Goal: Task Accomplishment & Management: Use online tool/utility

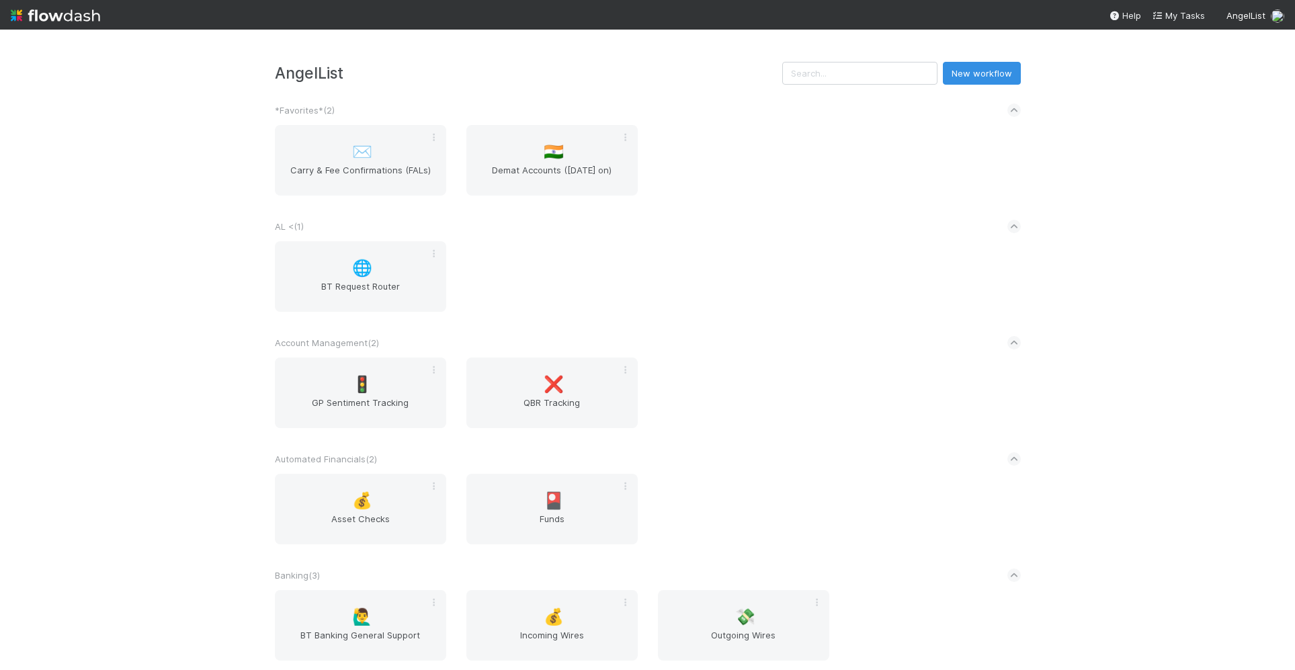
scroll to position [3739, 0]
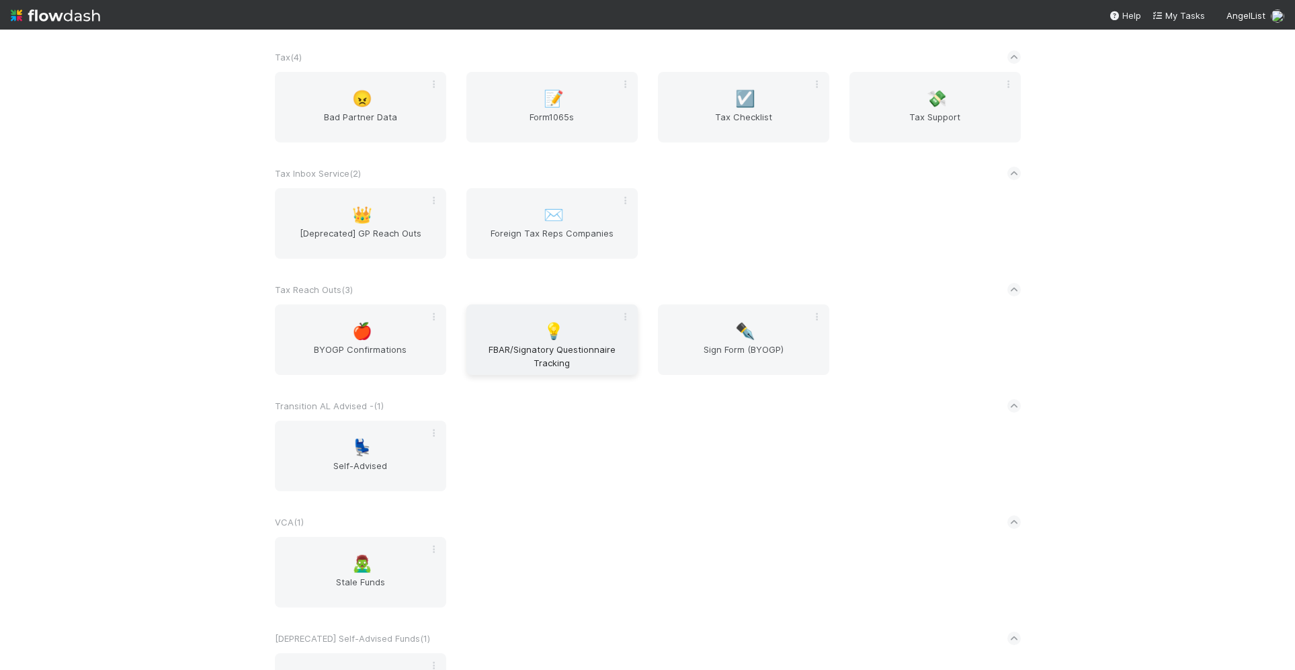
click at [581, 339] on div "💡 FBAR/Signatory Questionnaire Tracking" at bounding box center [551, 339] width 171 height 71
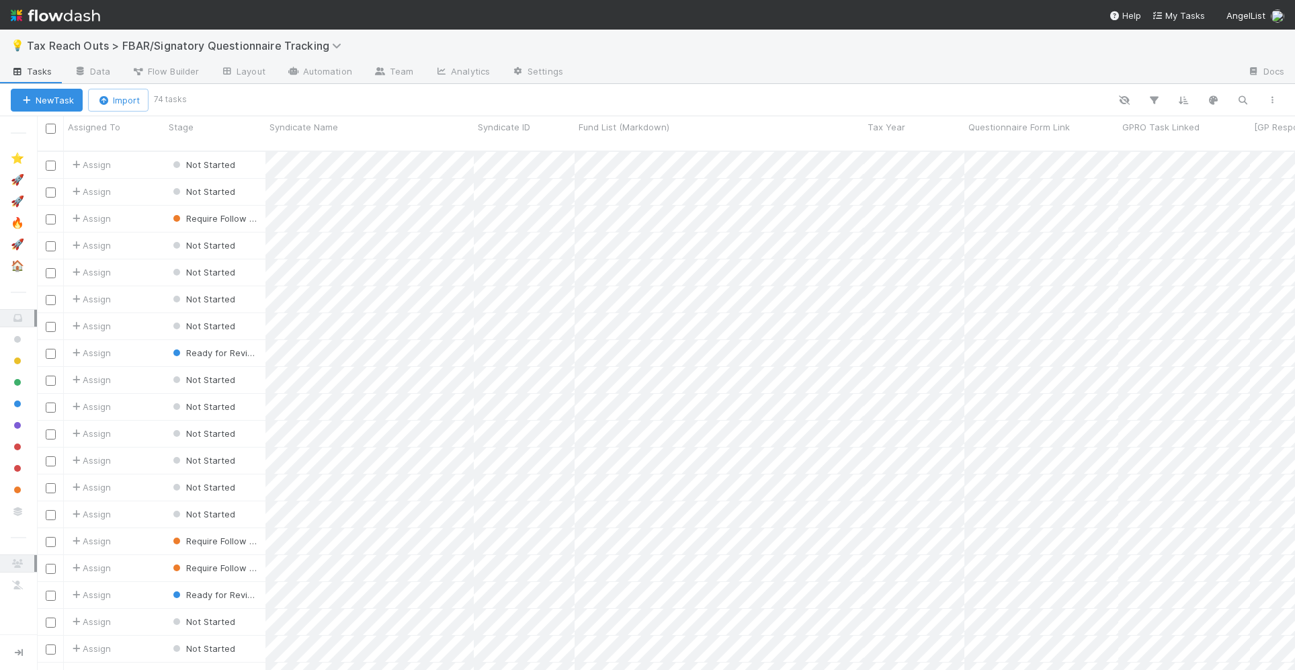
scroll to position [530, 1258]
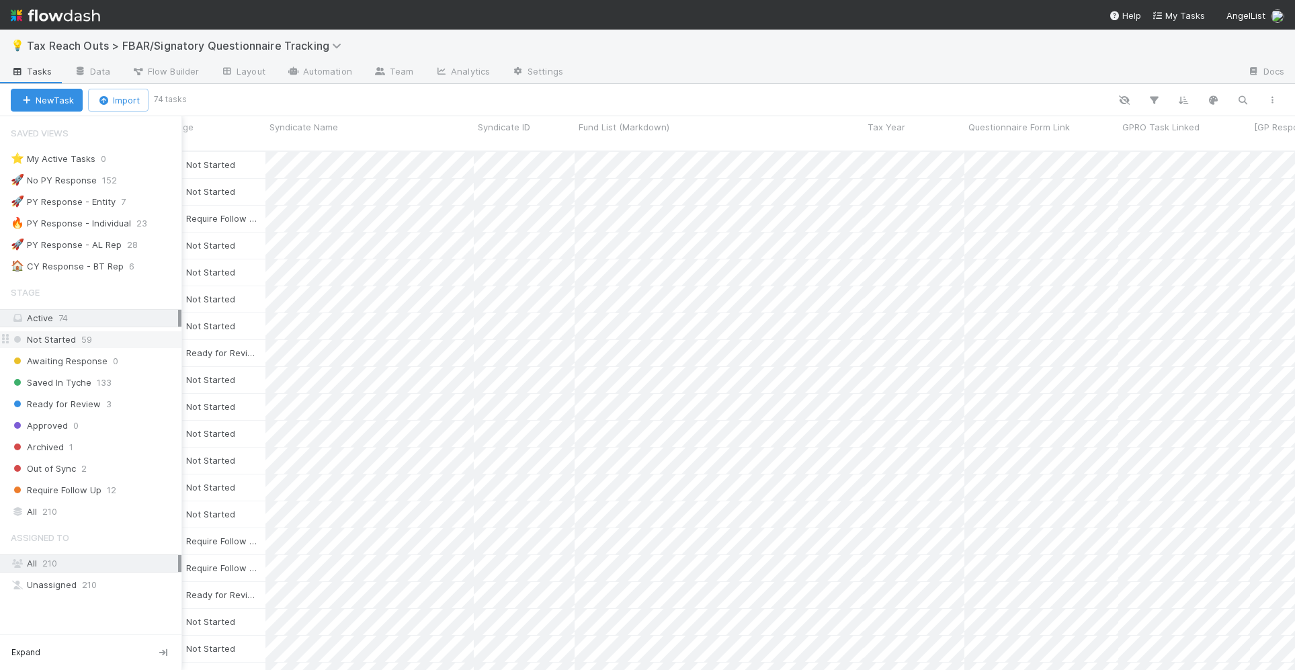
click at [101, 341] on div "Not Started 59" at bounding box center [96, 339] width 171 height 17
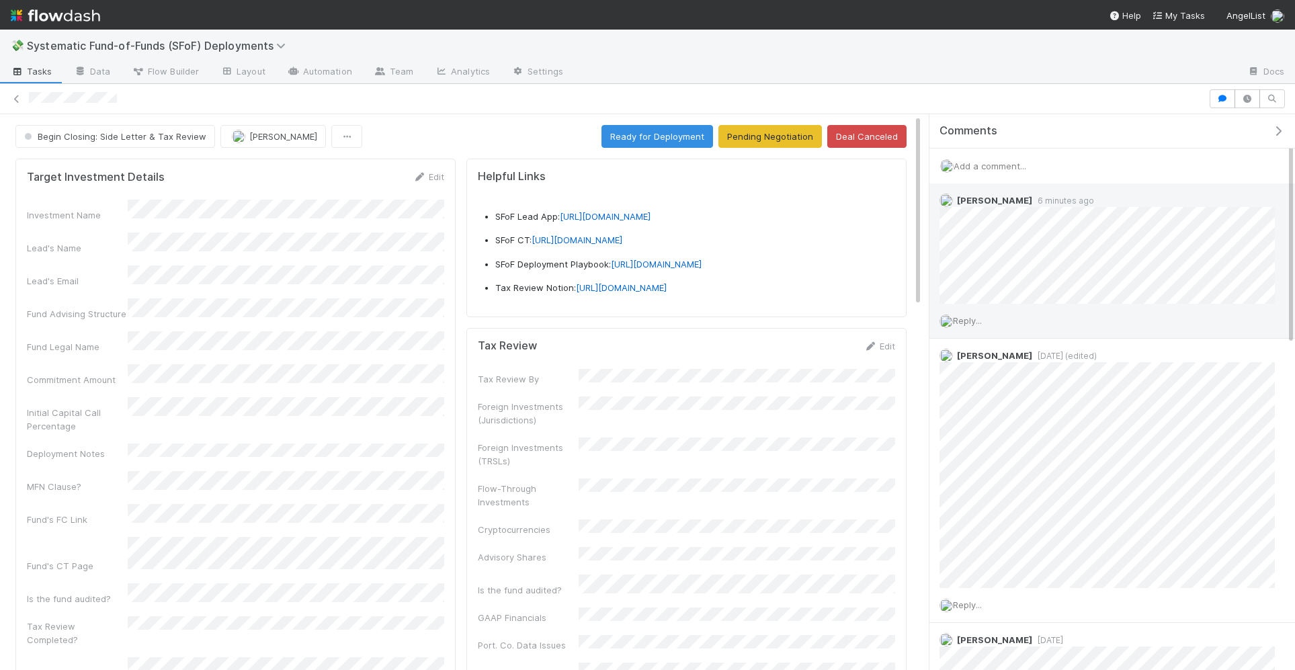
click at [980, 316] on span "Reply..." at bounding box center [967, 320] width 29 height 11
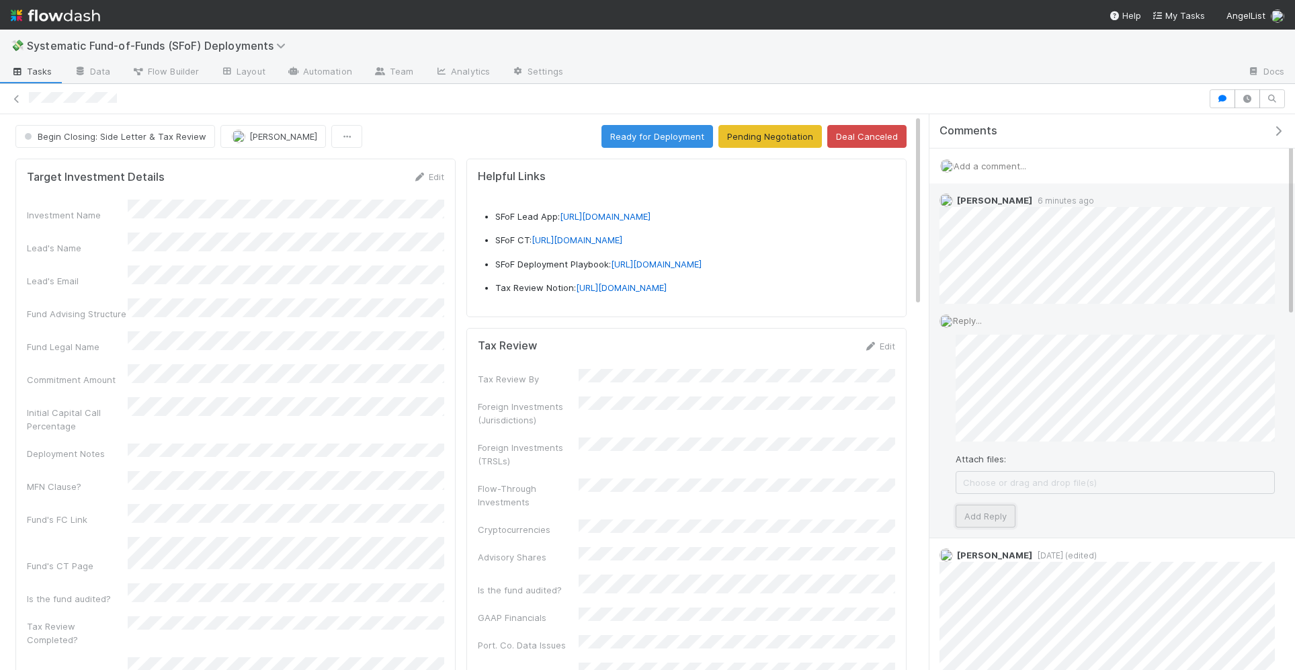
click at [995, 516] on button "Add Reply" at bounding box center [986, 516] width 60 height 23
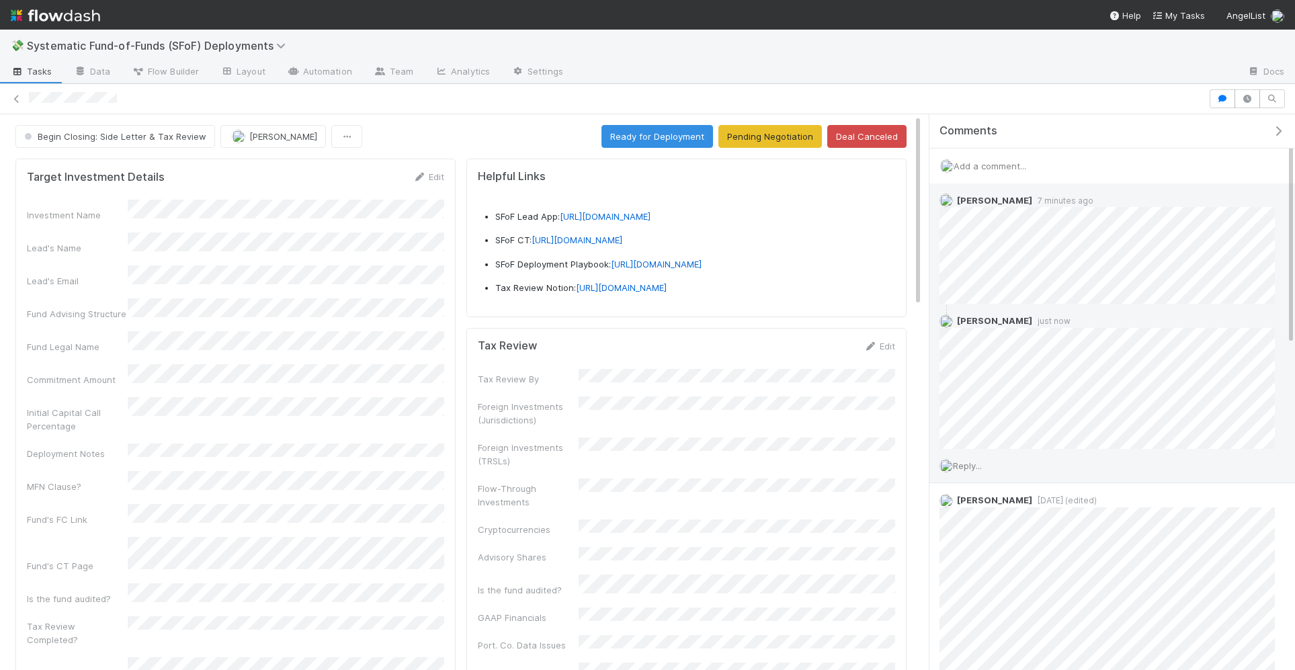
click at [1054, 101] on div at bounding box center [617, 99] width 1176 height 14
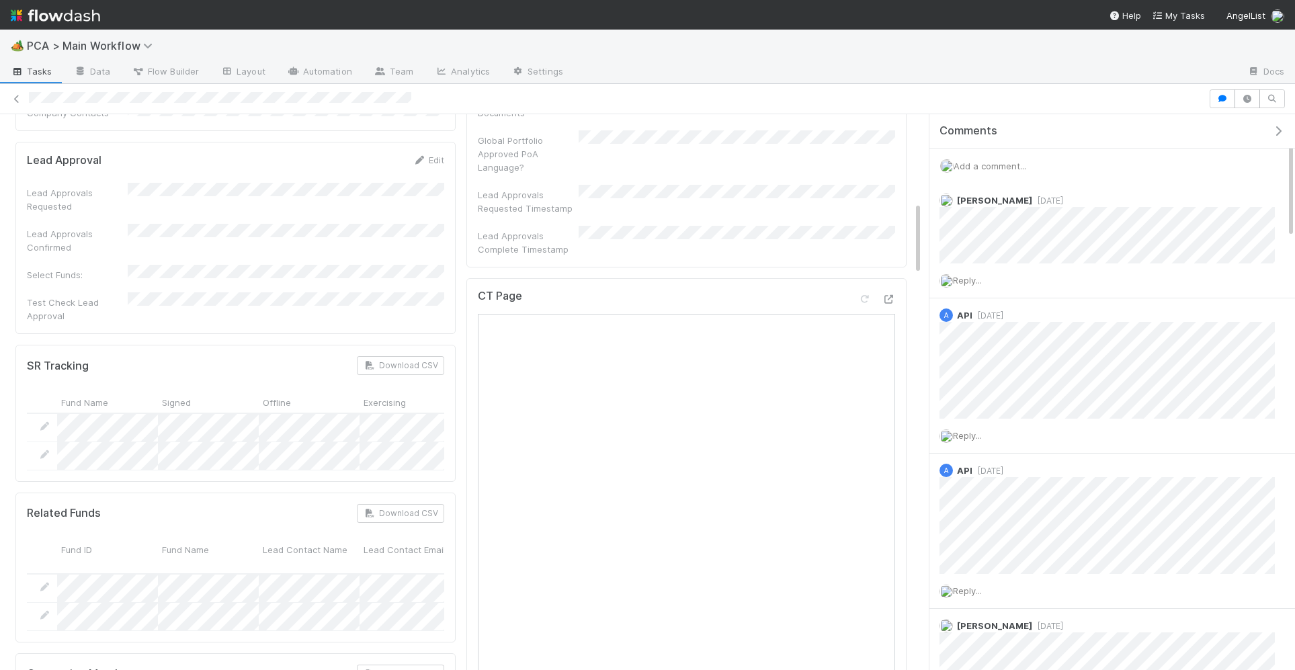
scroll to position [661, 0]
click at [891, 292] on icon at bounding box center [888, 296] width 13 height 9
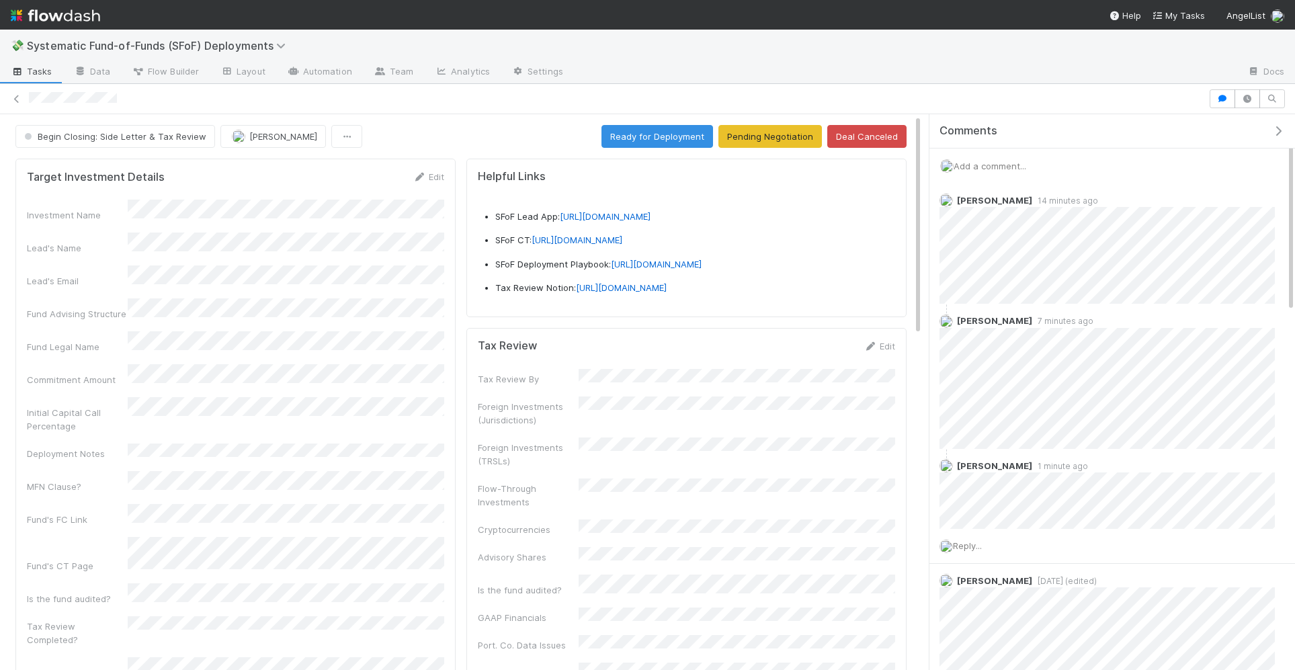
click at [1107, 145] on div "Comments" at bounding box center [1113, 131] width 366 height 34
click at [1110, 153] on div "Add a comment..." at bounding box center [1113, 166] width 366 height 35
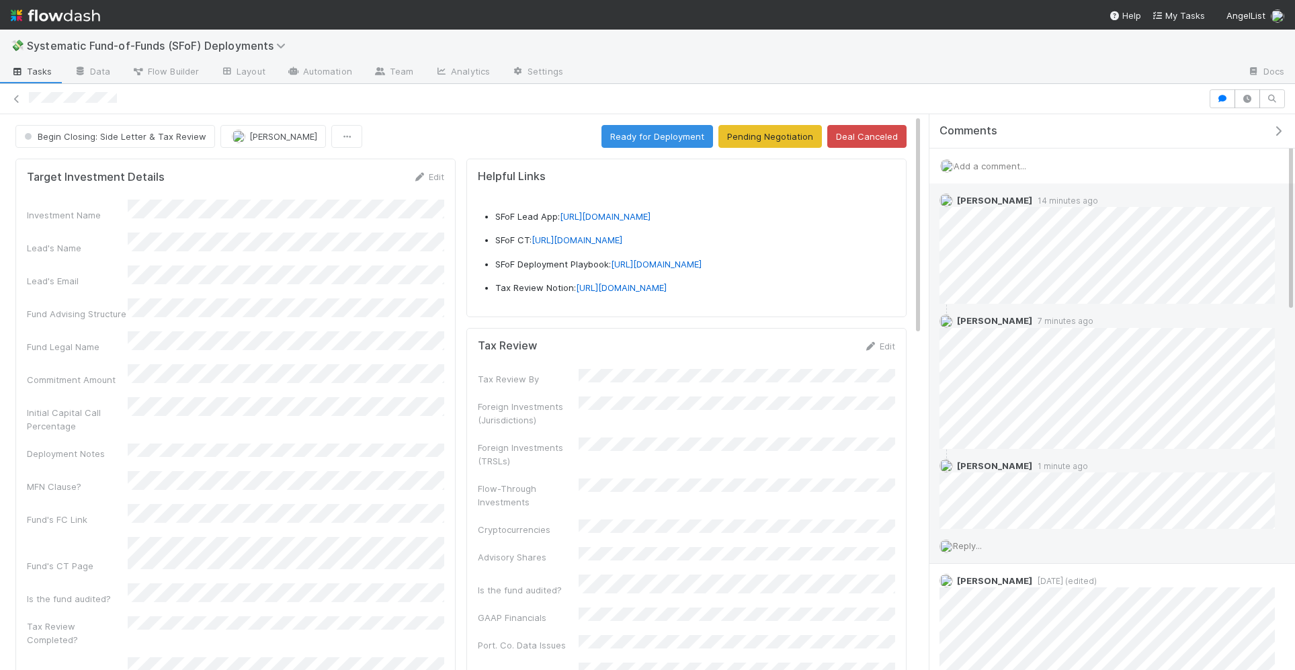
click at [966, 544] on span "Reply..." at bounding box center [967, 545] width 29 height 11
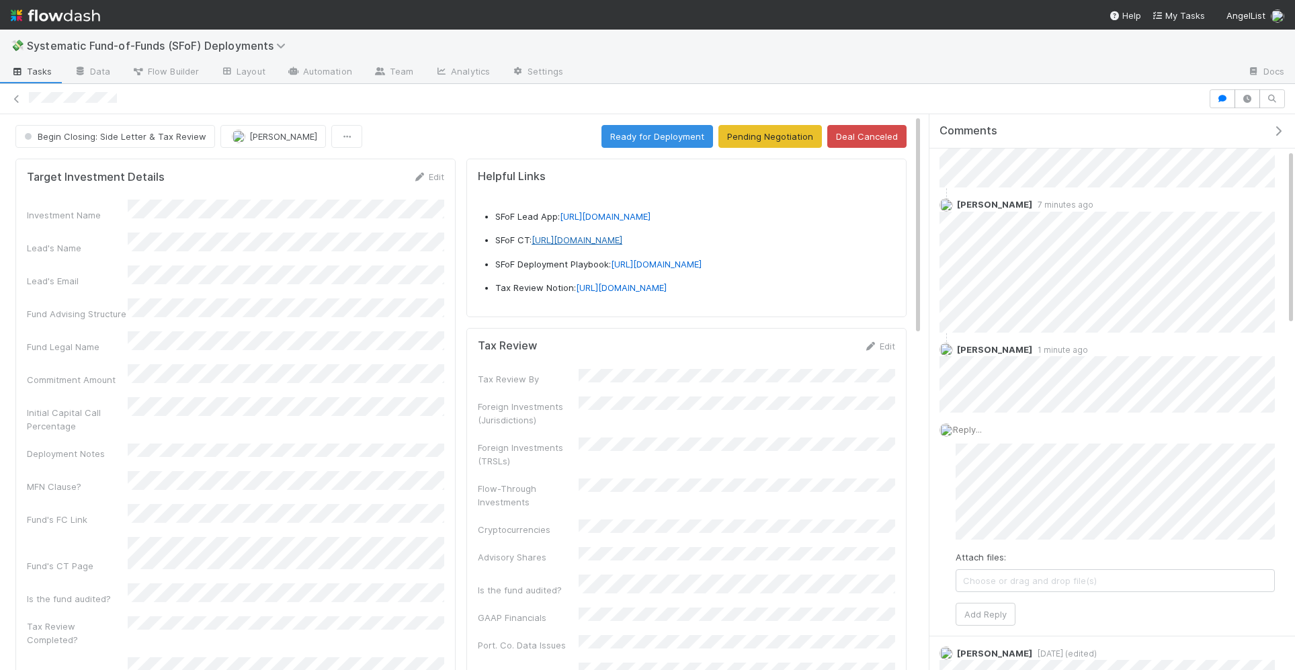
scroll to position [119, 0]
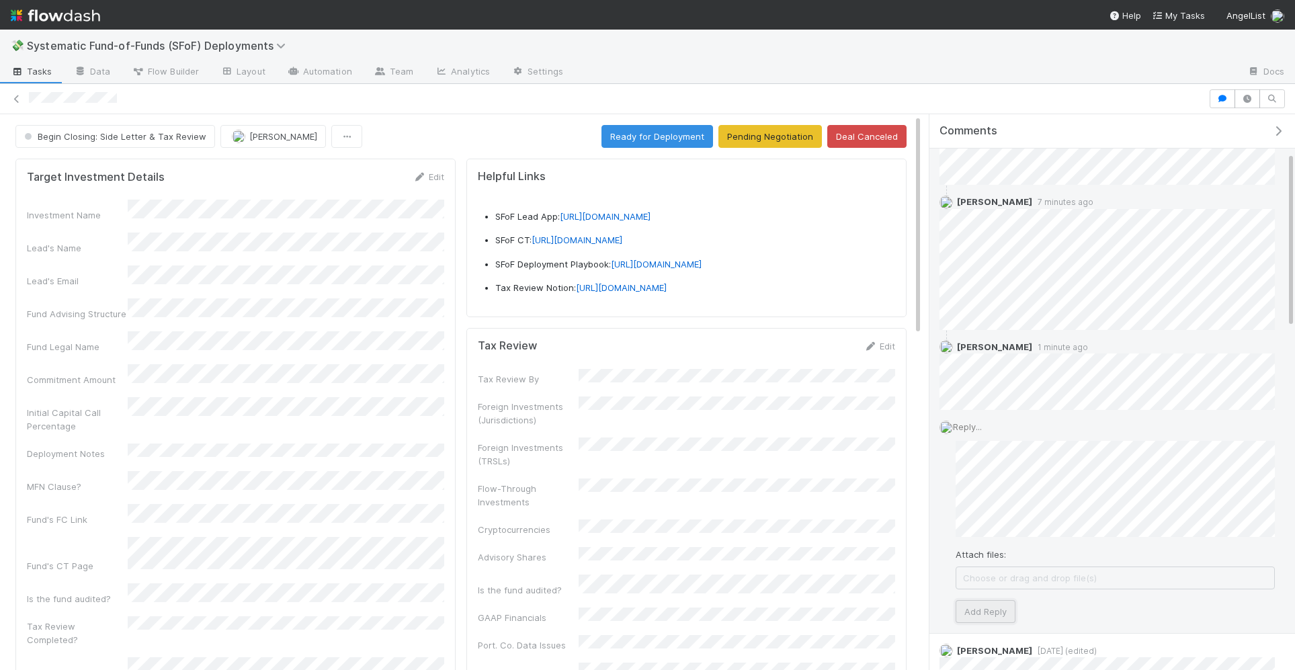
click at [991, 610] on button "Add Reply" at bounding box center [986, 611] width 60 height 23
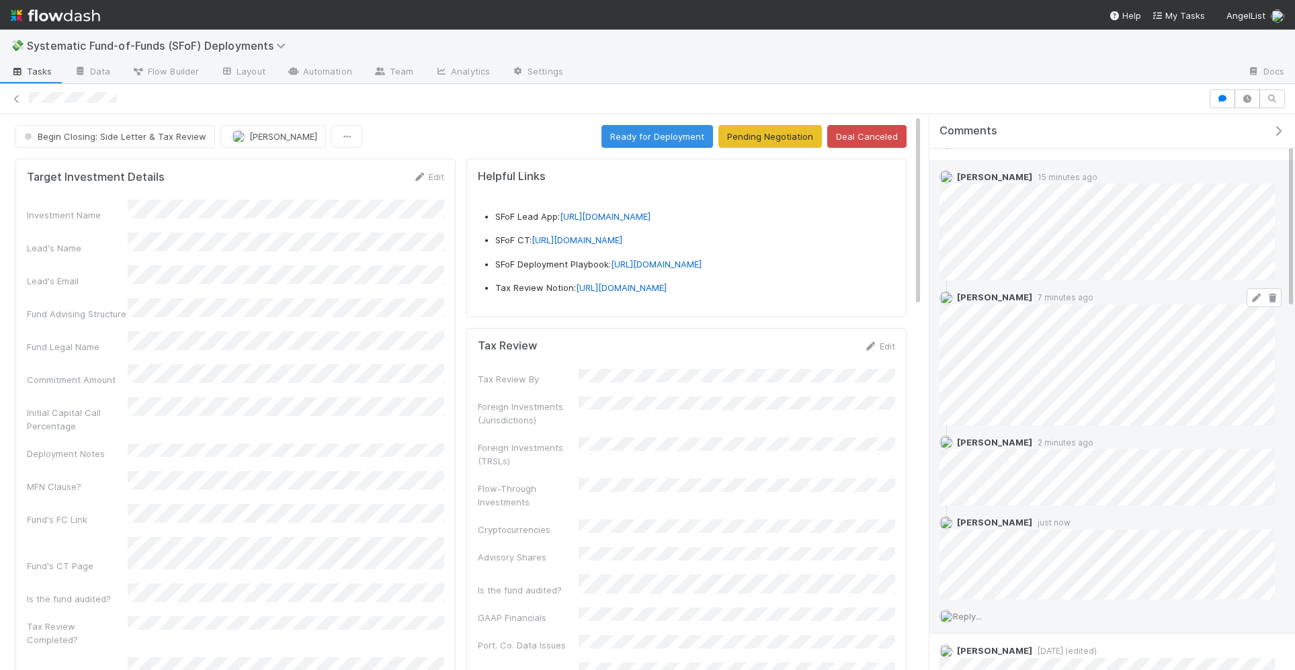
scroll to position [0, 0]
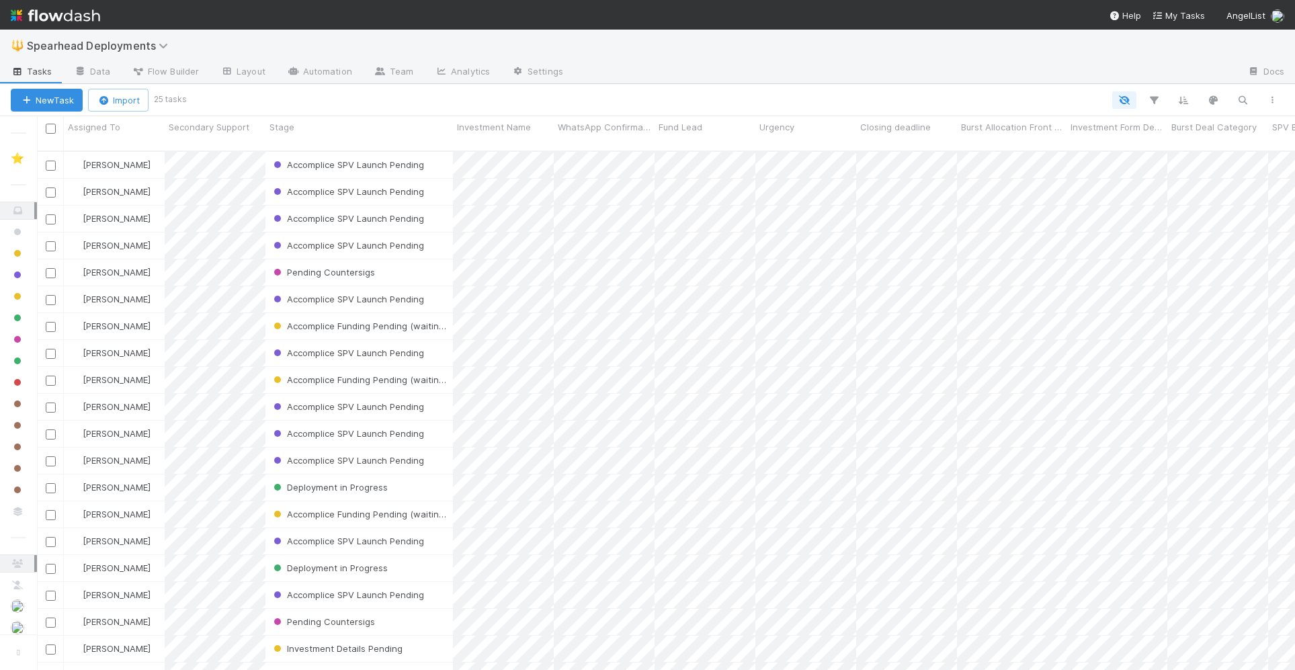
scroll to position [1, 1]
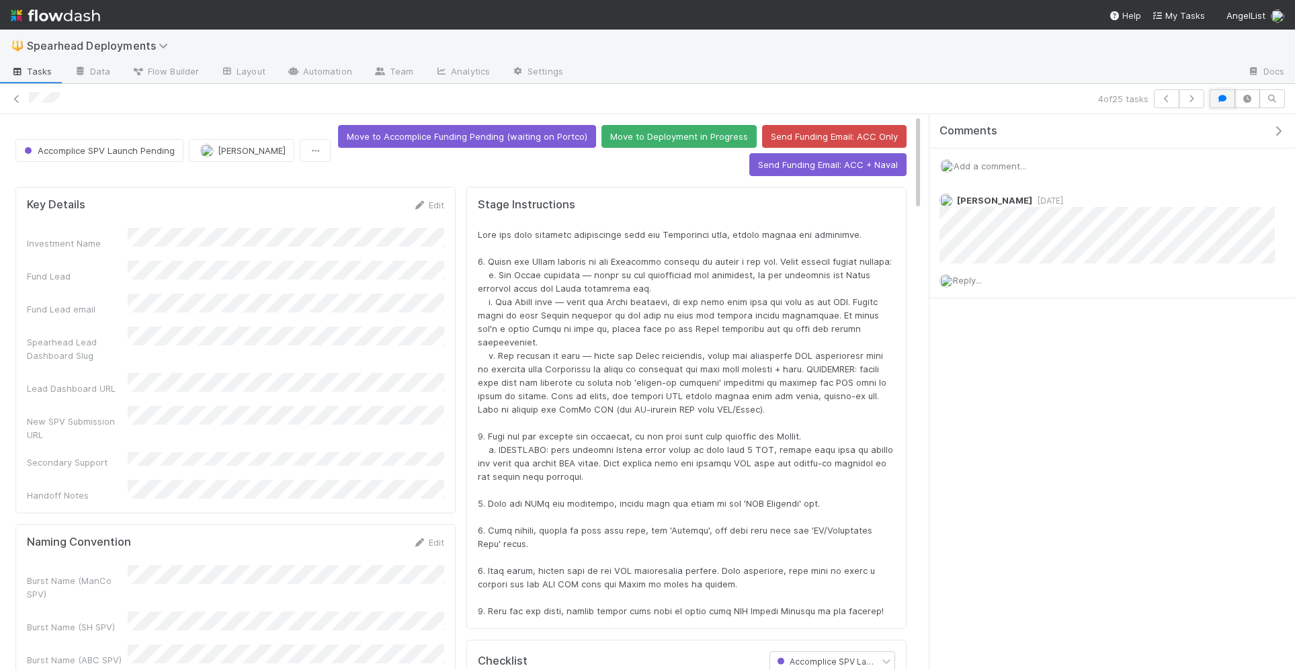
click at [1232, 98] on button "button" at bounding box center [1223, 98] width 26 height 19
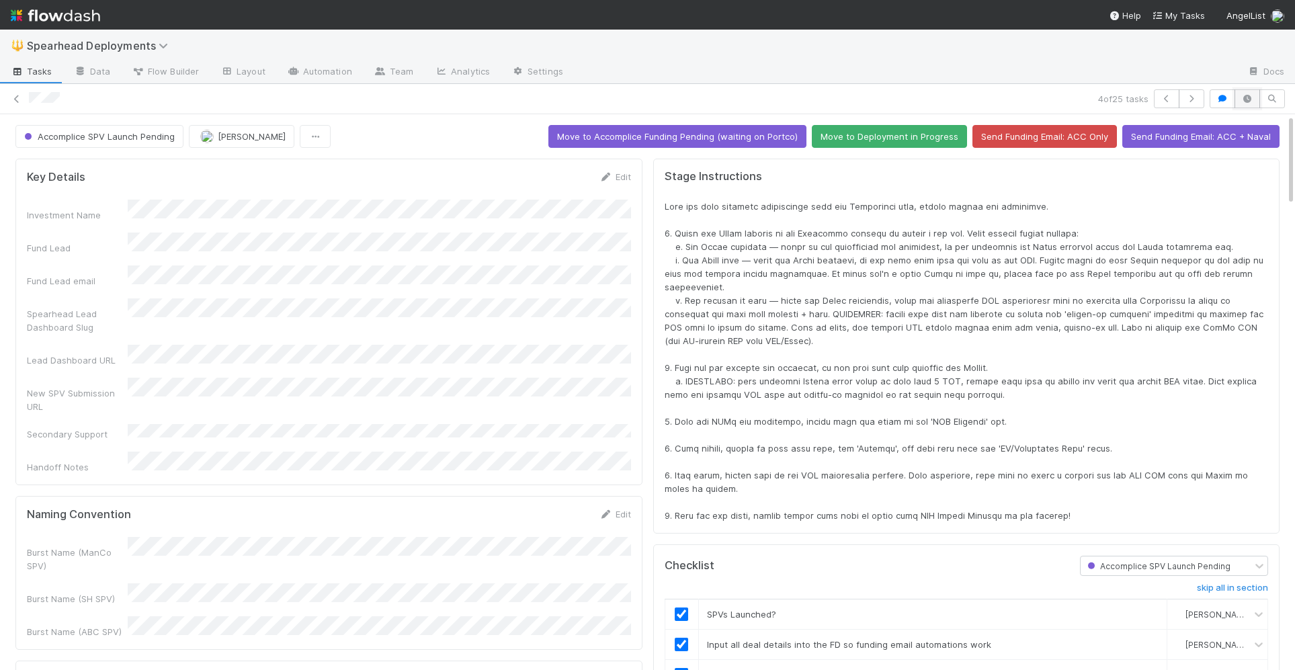
click at [1254, 98] on button "button" at bounding box center [1248, 98] width 26 height 19
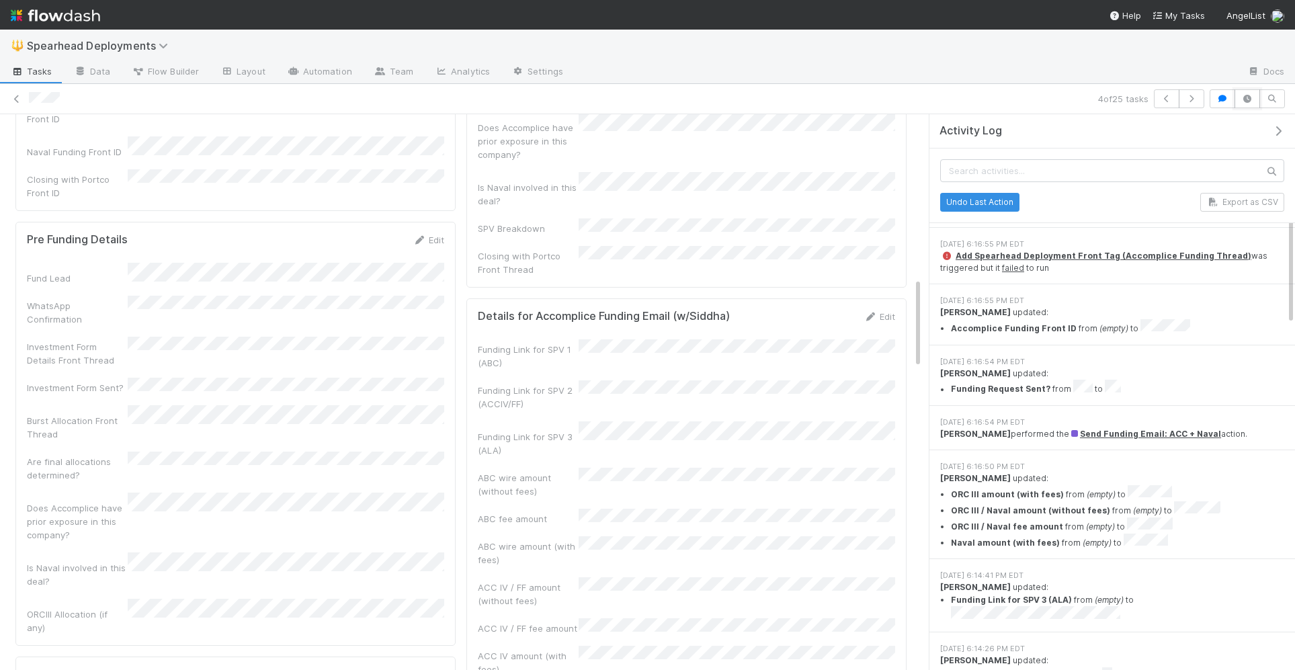
scroll to position [993, 0]
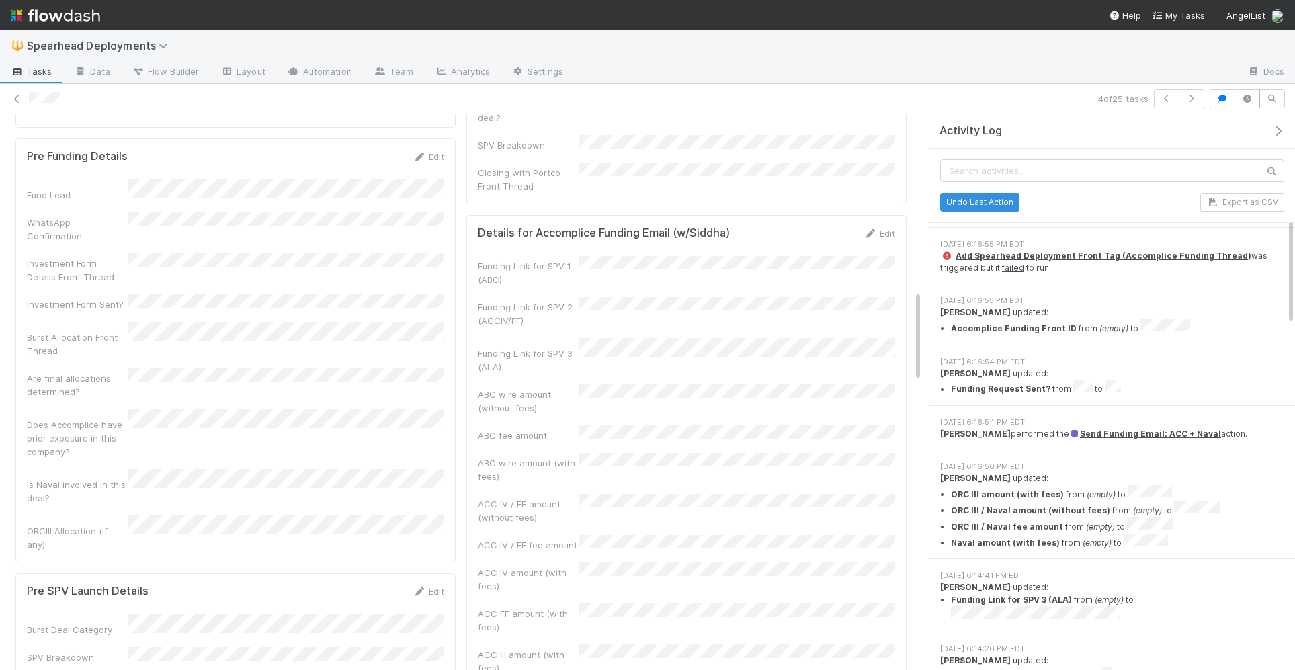
click at [383, 356] on div "Fund Lead WhatsApp Confirmation Investment Form Details Front Thread Investment…" at bounding box center [235, 365] width 417 height 372
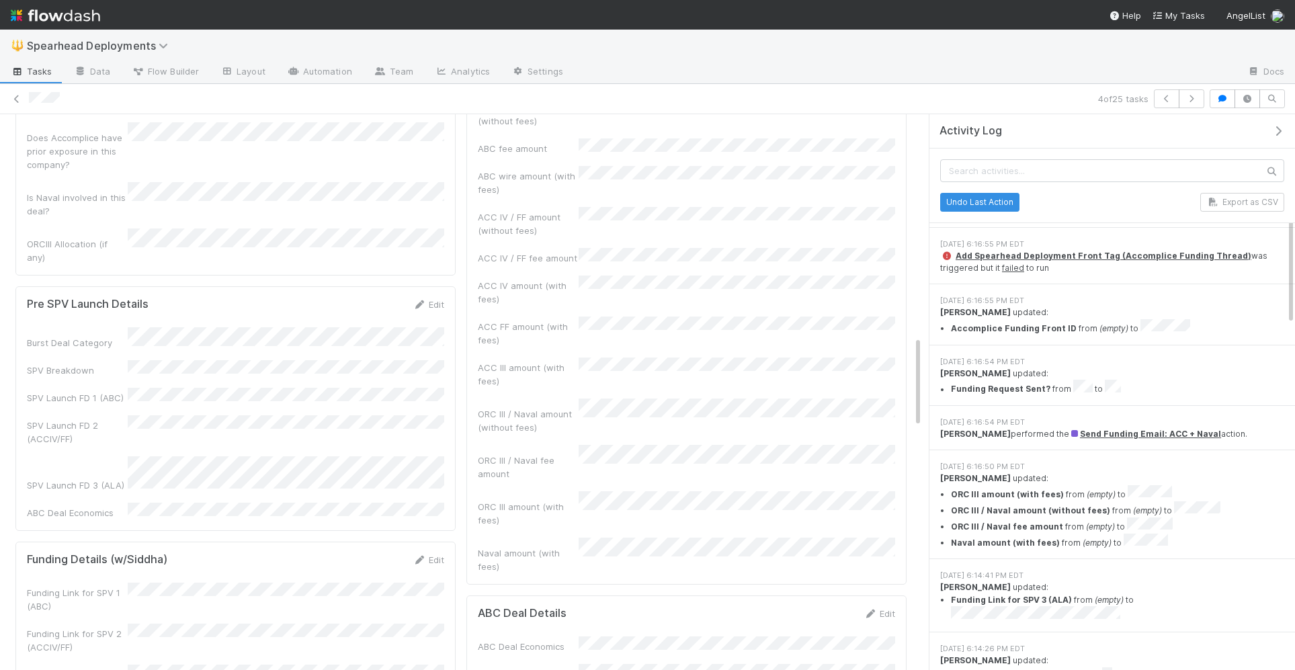
scroll to position [1347, 0]
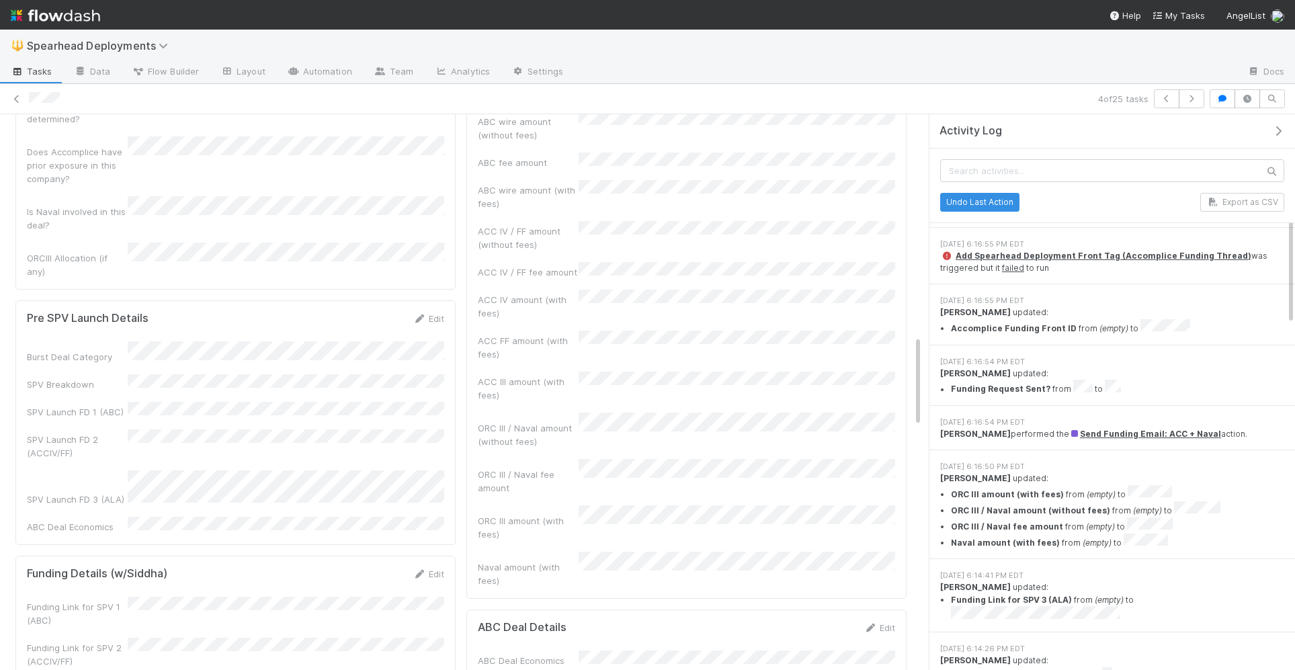
click at [551, 514] on div "ORC III amount (with fees)" at bounding box center [528, 527] width 101 height 27
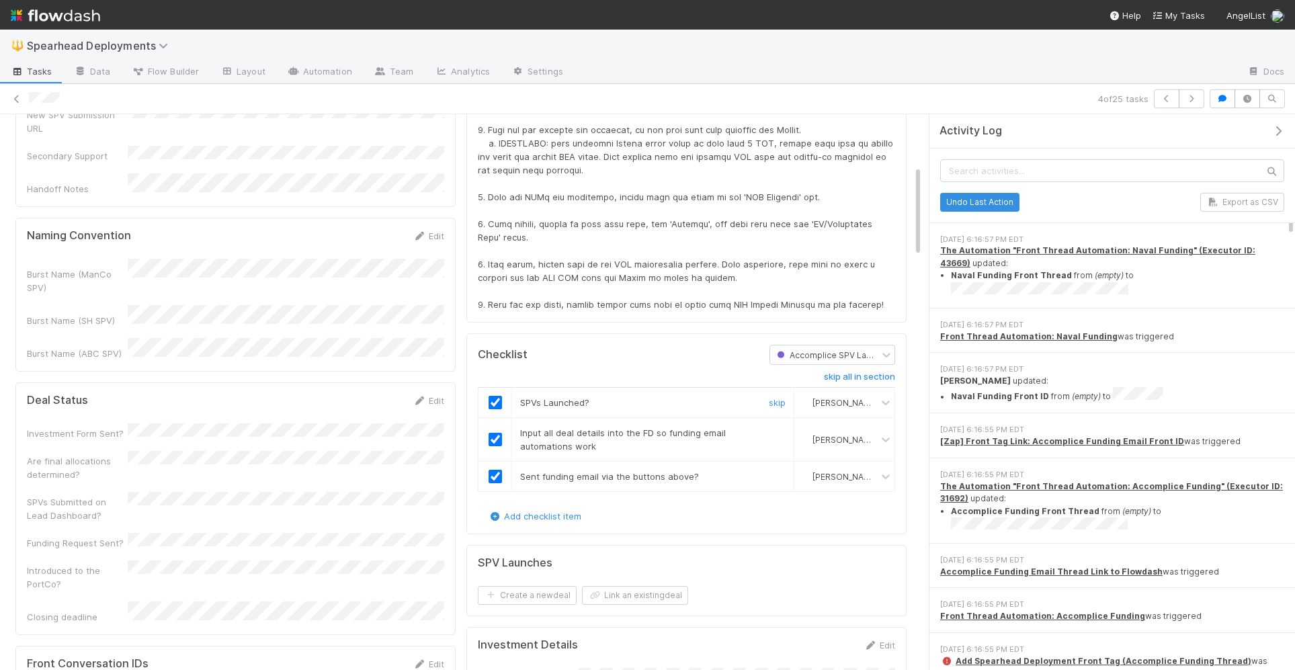
scroll to position [324, 0]
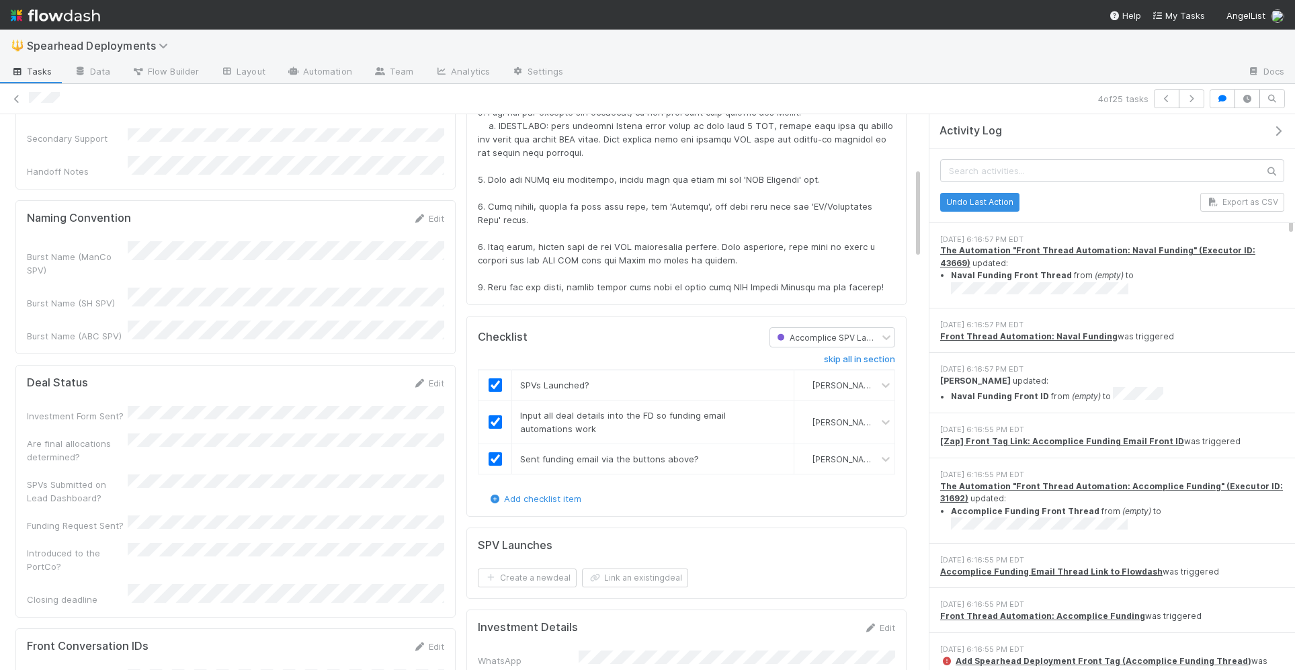
click at [1272, 130] on icon "button" at bounding box center [1278, 131] width 13 height 11
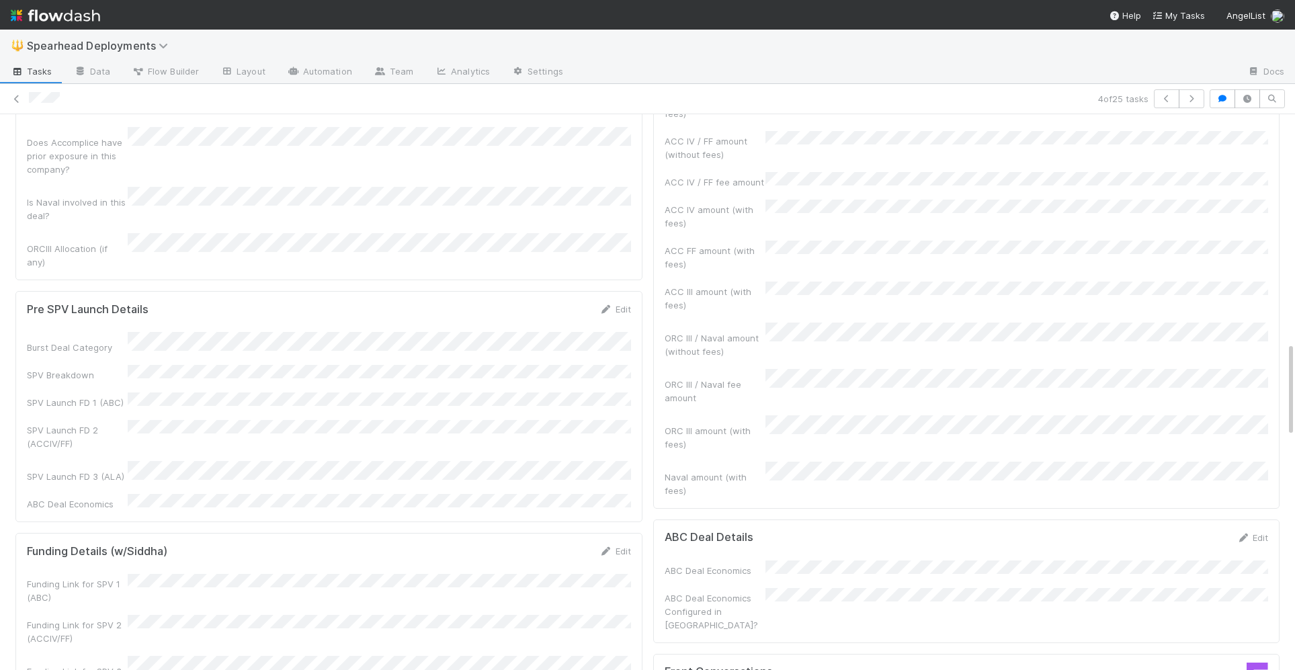
scroll to position [1332, 0]
click at [793, 321] on div "Funding Link for SPV 1 (ABC) Funding Link for SPV 2 (ACCIV/FF) Funding Link for…" at bounding box center [967, 192] width 604 height 604
click at [793, 412] on div "ORC III amount (with fees)" at bounding box center [967, 430] width 604 height 36
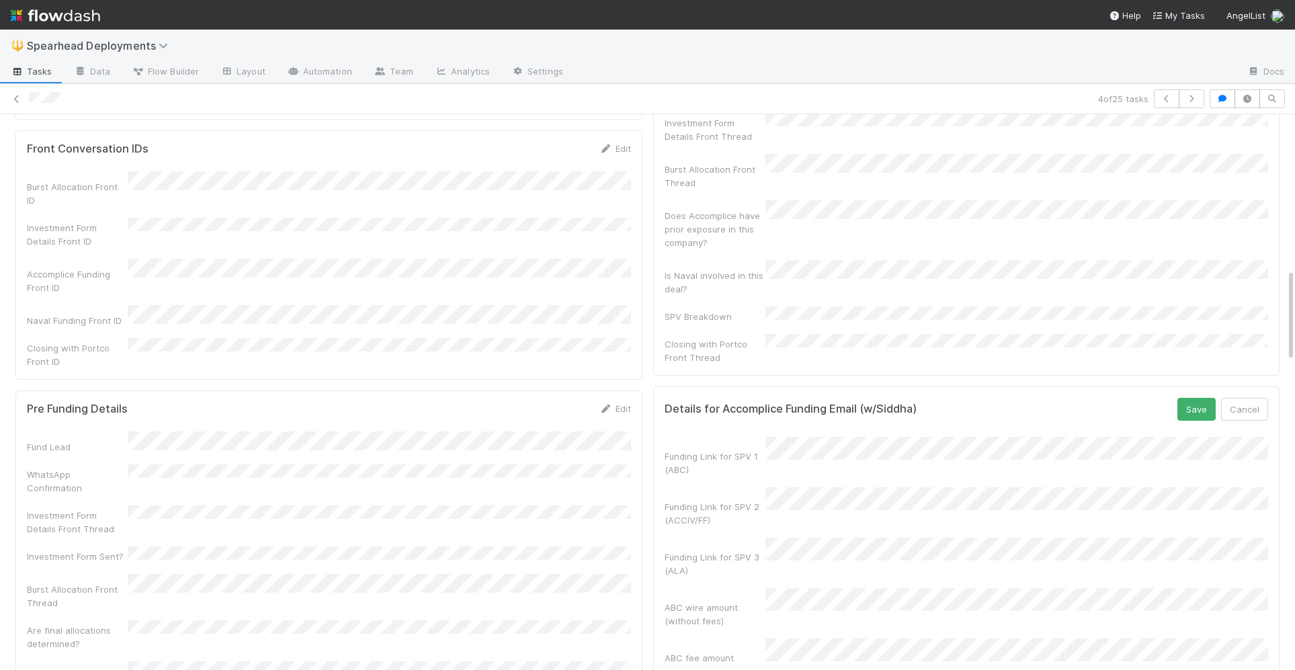
scroll to position [751, 0]
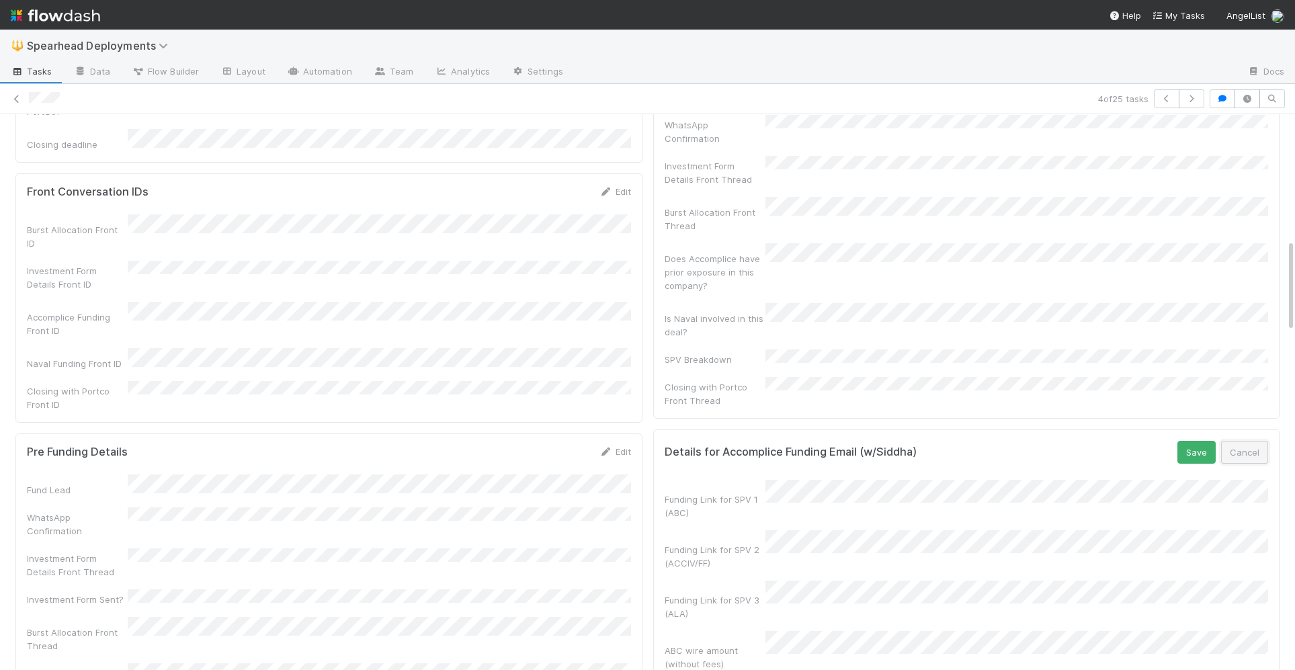
click at [1249, 441] on button "Cancel" at bounding box center [1244, 452] width 47 height 23
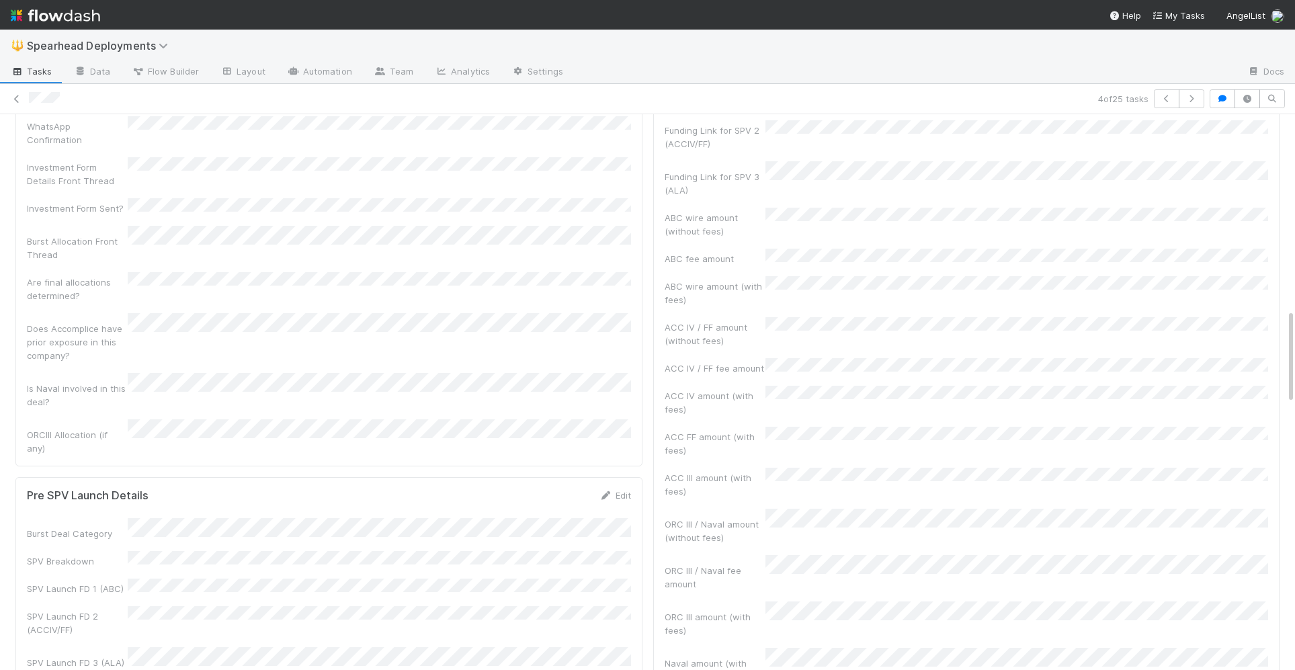
scroll to position [1147, 0]
click at [1247, 87] on div "4 of 25 tasks" at bounding box center [647, 99] width 1295 height 30
click at [1248, 104] on button "button" at bounding box center [1248, 98] width 26 height 19
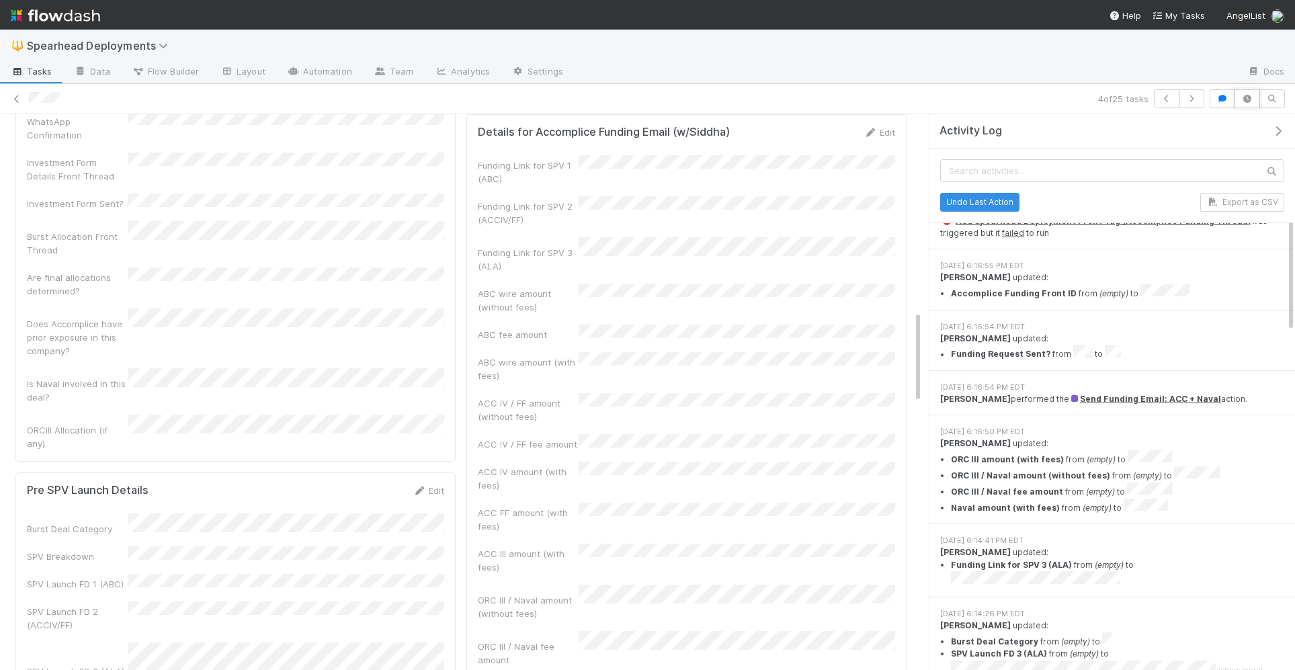
scroll to position [440, 0]
click at [1278, 132] on icon "button" at bounding box center [1278, 131] width 13 height 11
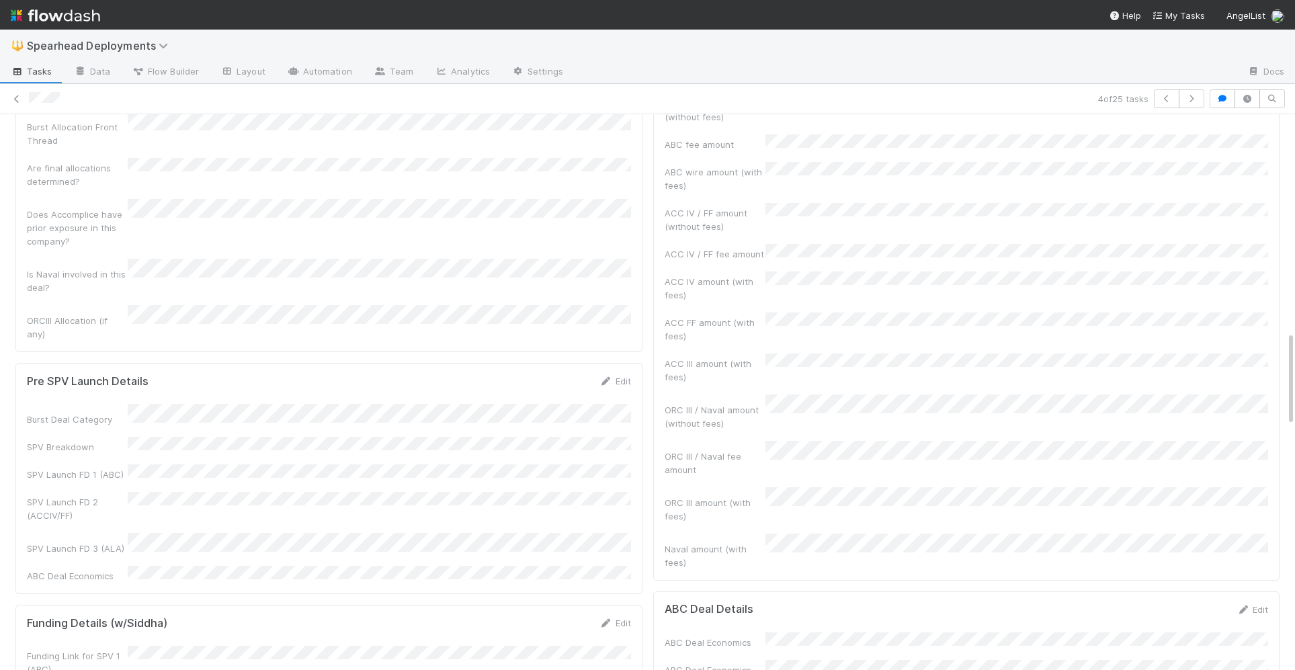
scroll to position [1269, 0]
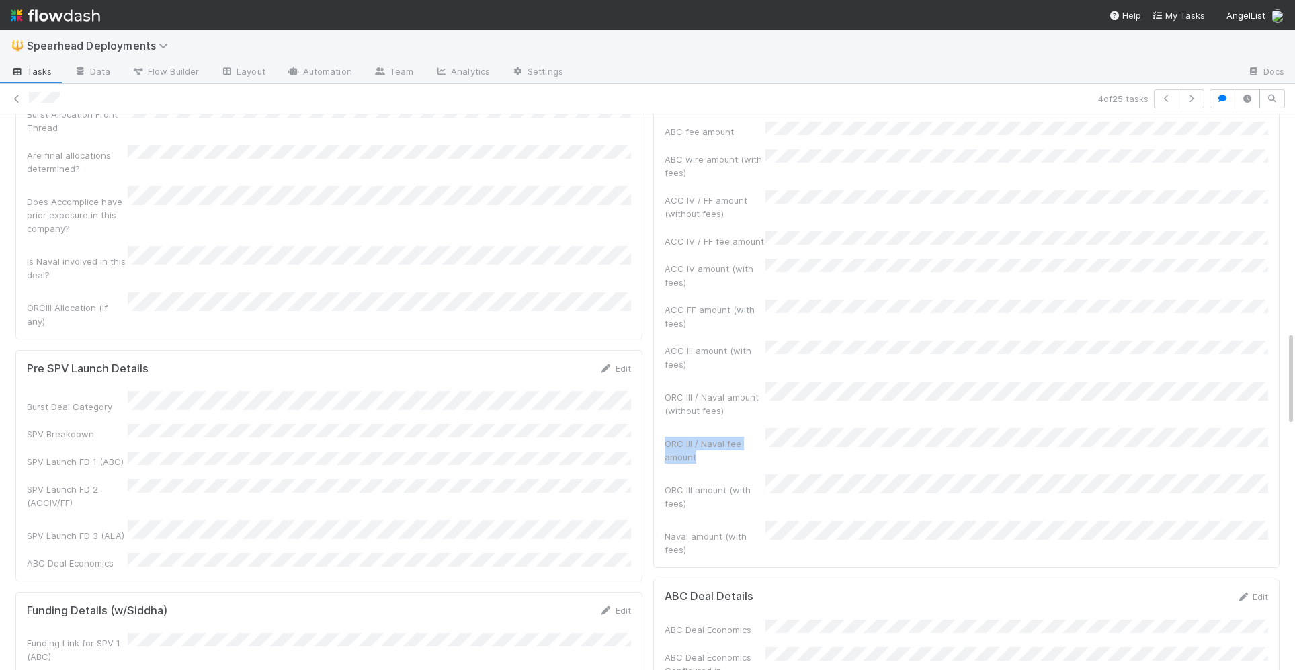
drag, startPoint x: 706, startPoint y: 341, endPoint x: 660, endPoint y: 330, distance: 47.6
click at [660, 330] on div "Details for Accomplice Funding Email (w/Siddha) Edit Funding Link for SPV 1 (AB…" at bounding box center [966, 239] width 627 height 657
click at [727, 437] on div "ORC III / Naval fee amount" at bounding box center [715, 450] width 101 height 27
drag, startPoint x: 703, startPoint y: 343, endPoint x: 665, endPoint y: 329, distance: 40.8
click at [665, 437] on div "ORC III / Naval fee amount" at bounding box center [715, 450] width 101 height 27
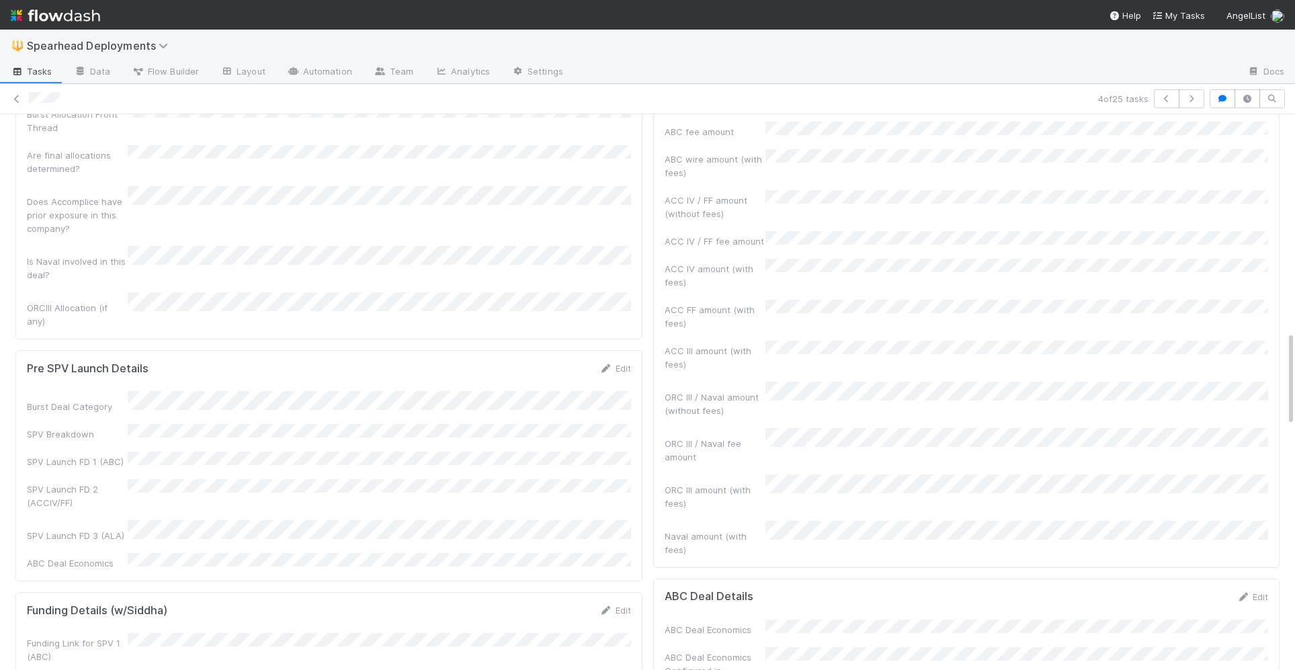
click at [798, 428] on div "ORC III / Naval fee amount" at bounding box center [967, 446] width 604 height 36
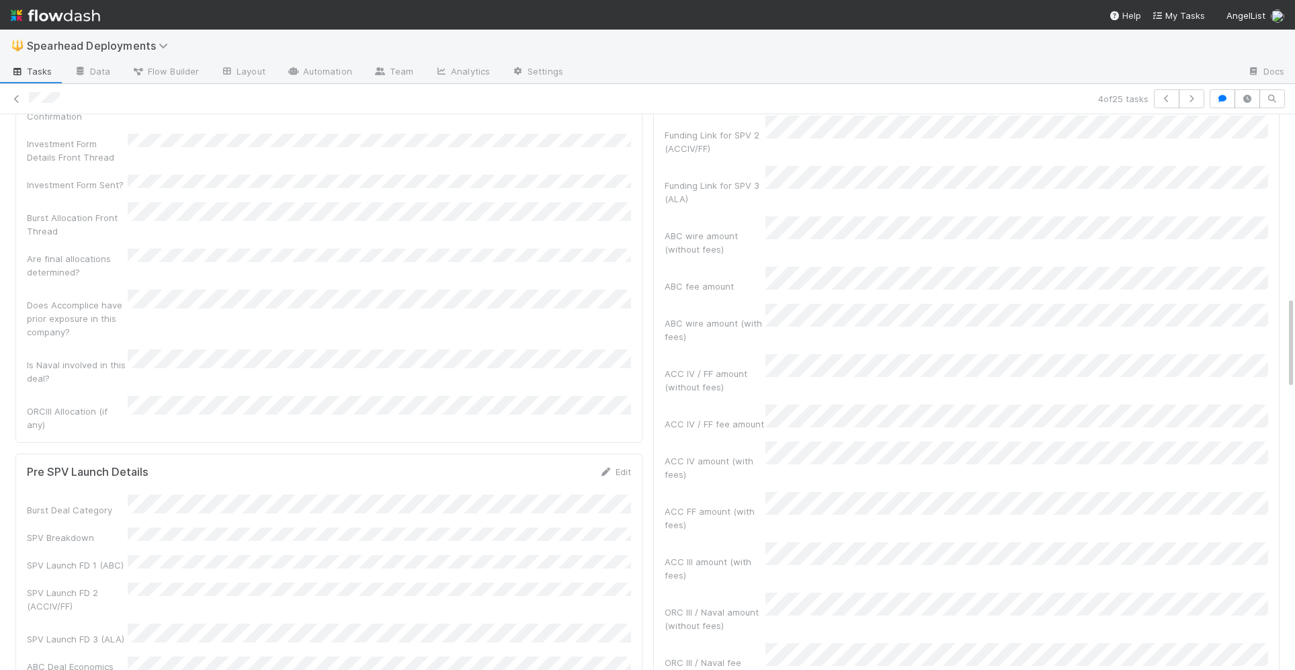
scroll to position [850, 0]
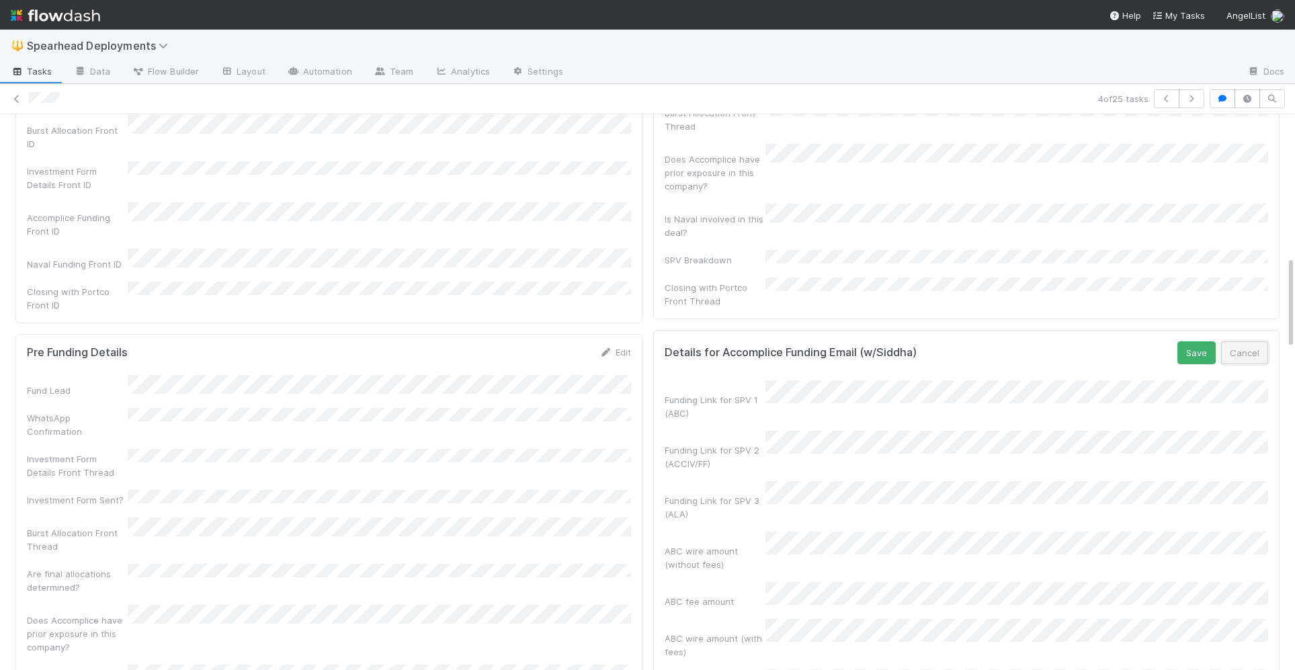
click at [1243, 341] on button "Cancel" at bounding box center [1244, 352] width 47 height 23
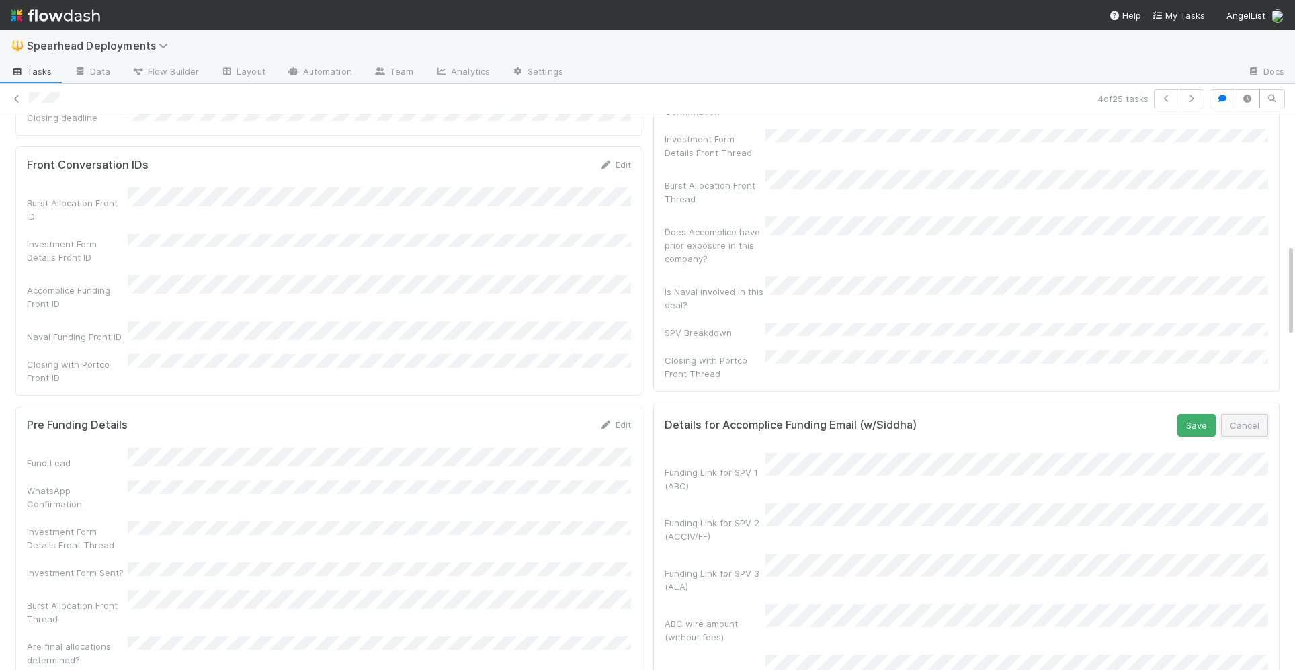
click at [1254, 414] on button "Cancel" at bounding box center [1244, 425] width 47 height 23
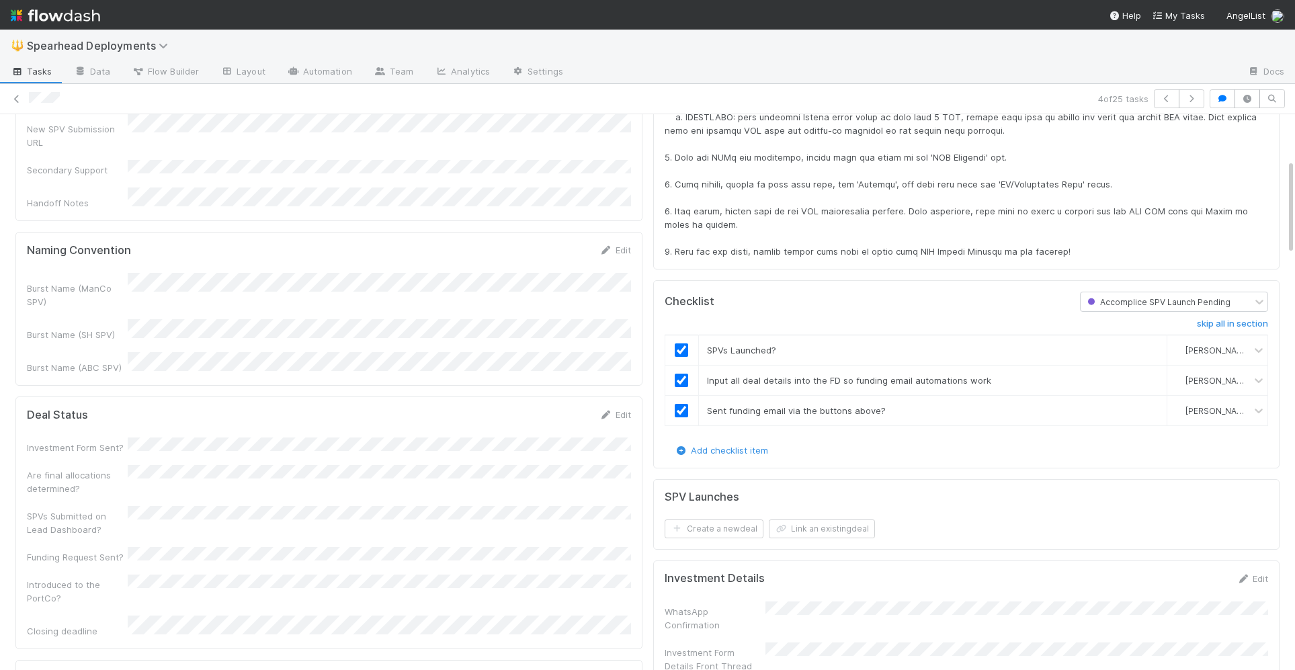
scroll to position [0, 0]
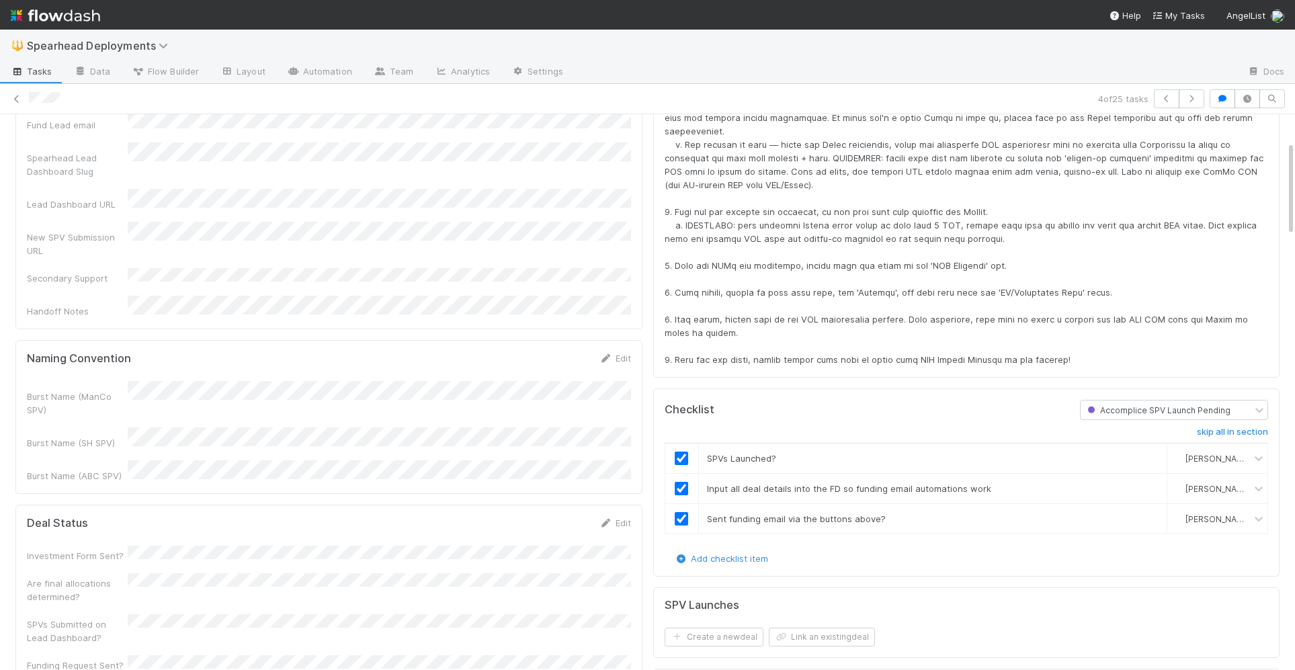
click at [782, 264] on div at bounding box center [967, 205] width 604 height 323
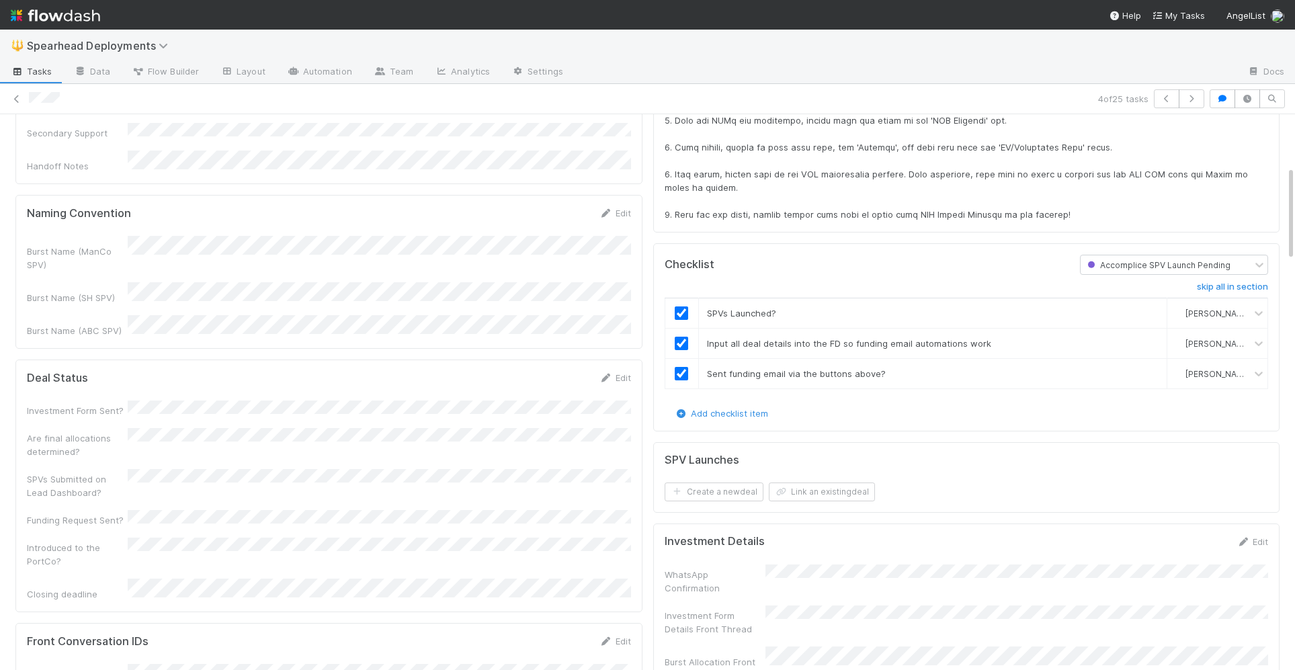
scroll to position [302, 0]
click at [813, 481] on button "Link an existing deal" at bounding box center [822, 490] width 106 height 19
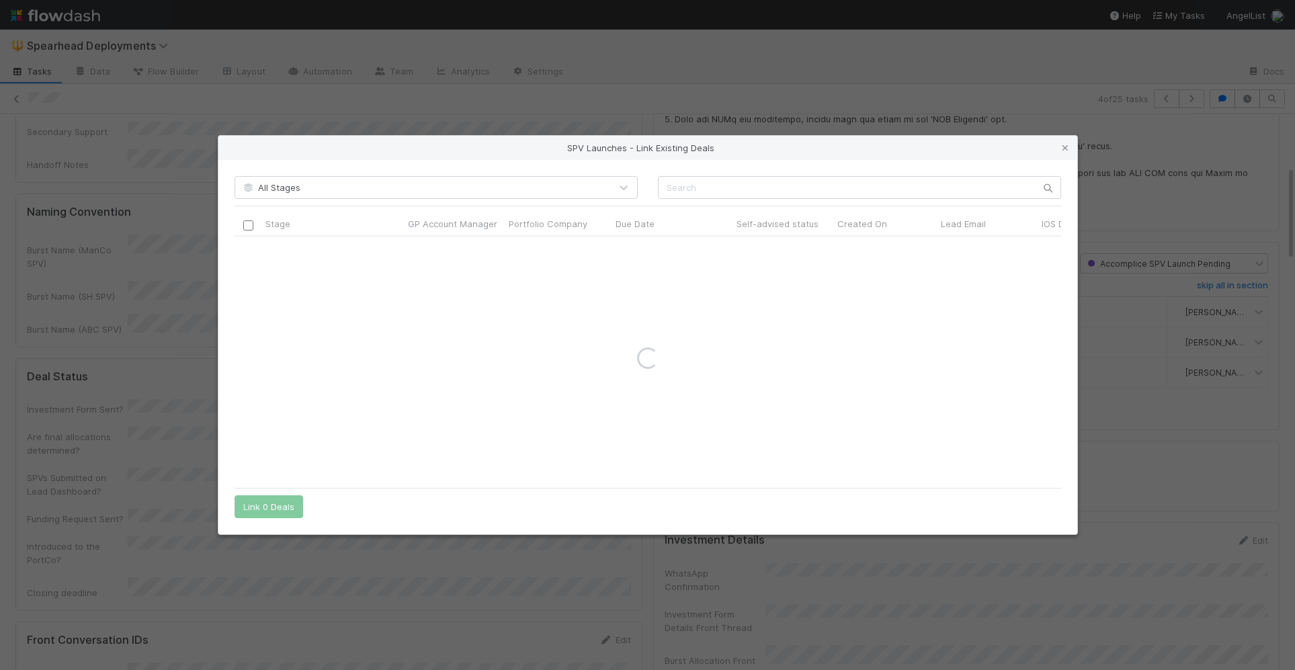
click at [1163, 438] on div "SPV Launches - Link Existing Deals All Stages Stage GP Account Manager Portfoli…" at bounding box center [647, 335] width 1295 height 670
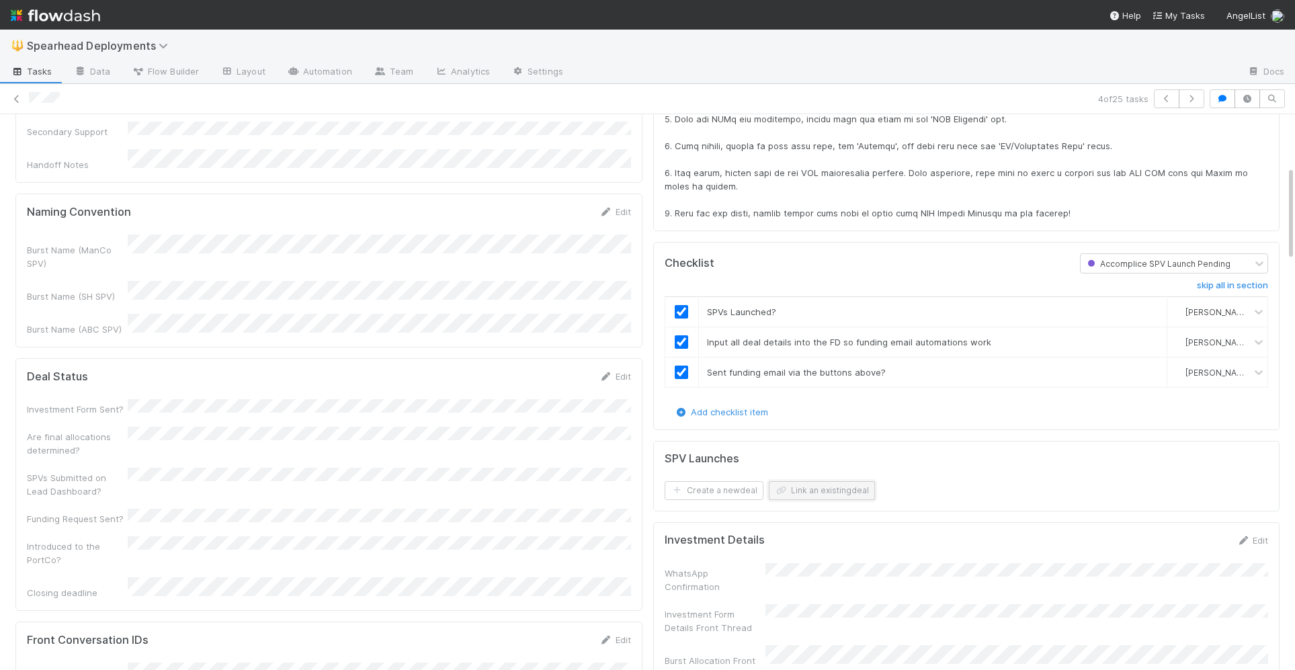
click at [816, 481] on button "Link an existing deal" at bounding box center [822, 490] width 106 height 19
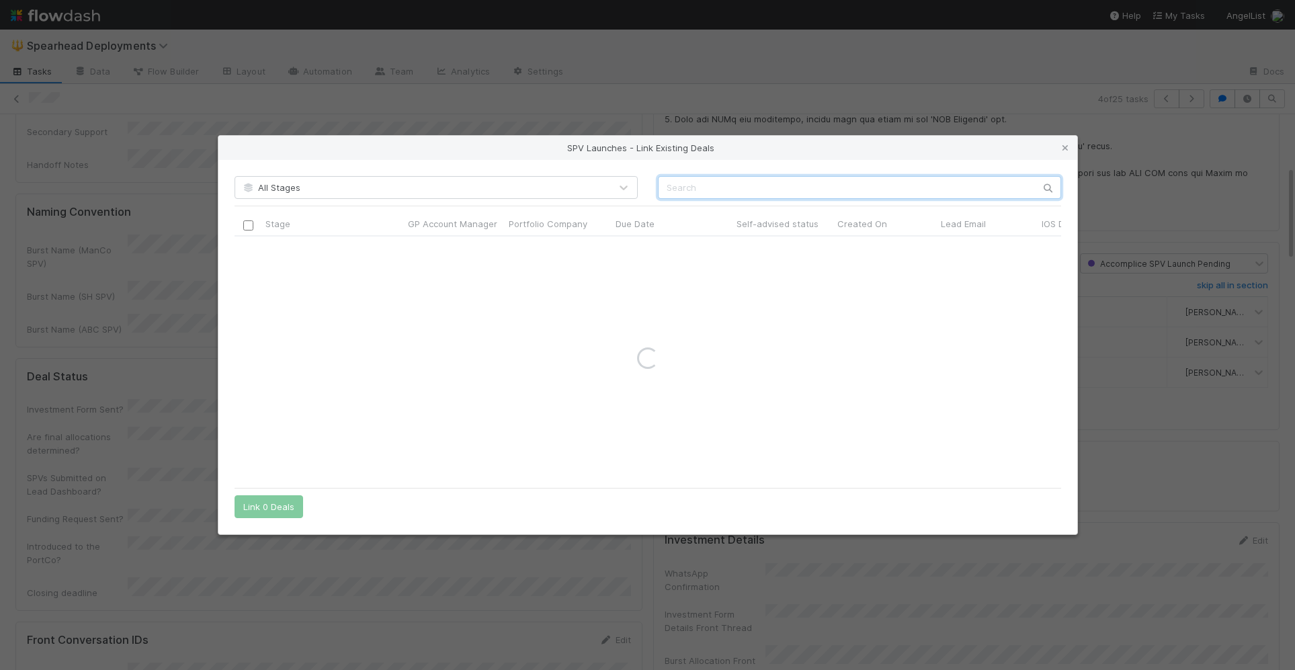
click at [733, 183] on input "text" at bounding box center [859, 187] width 403 height 23
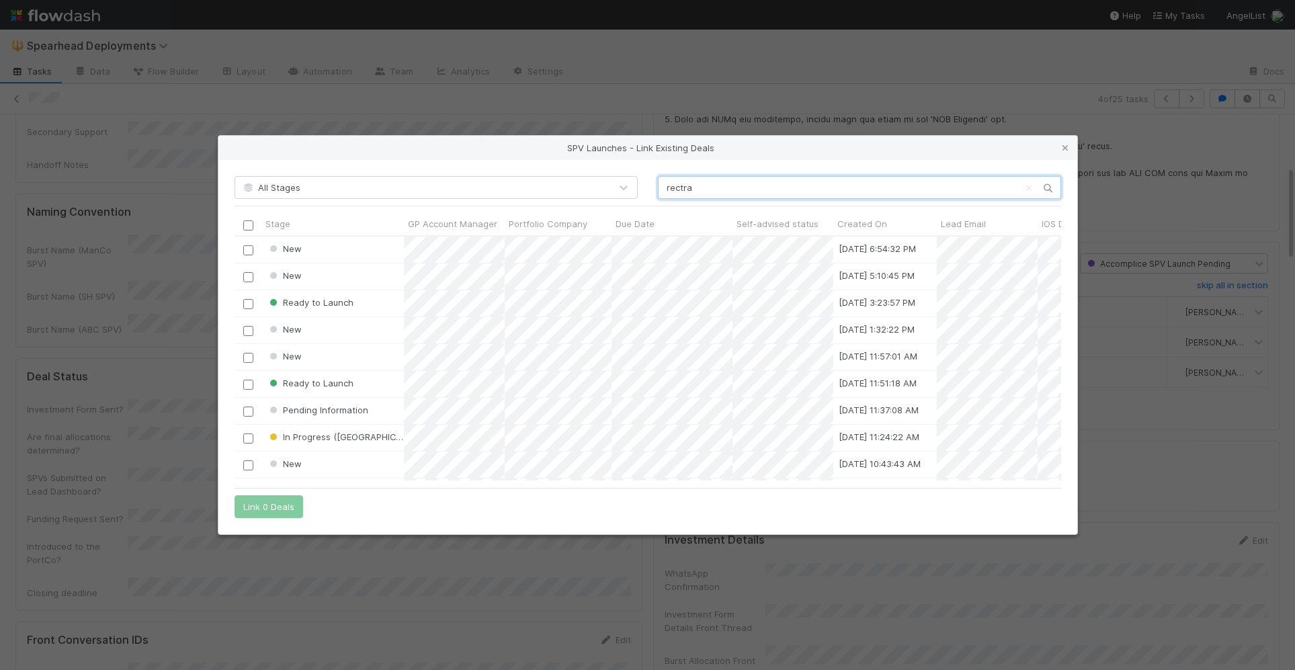
scroll to position [244, 827]
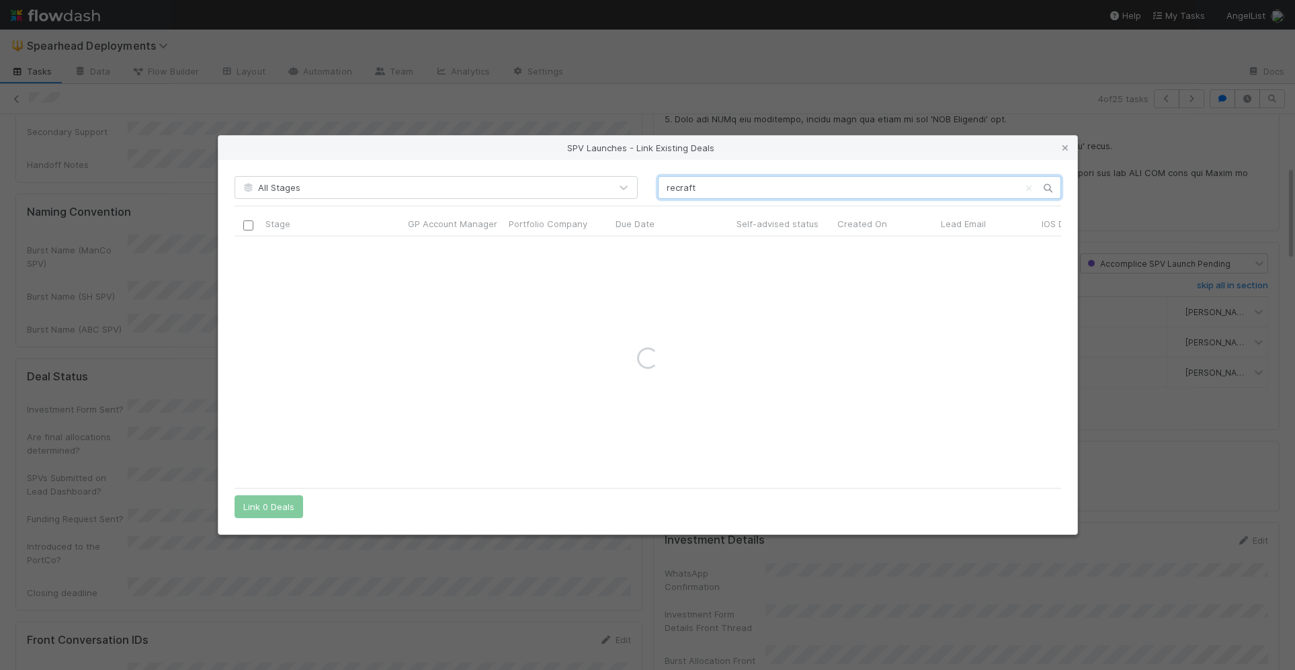
type input "recraft"
click at [184, 398] on div "SPV Launches - Link Existing Deals All Stages recraft Stage GP Account Manager …" at bounding box center [647, 335] width 1295 height 670
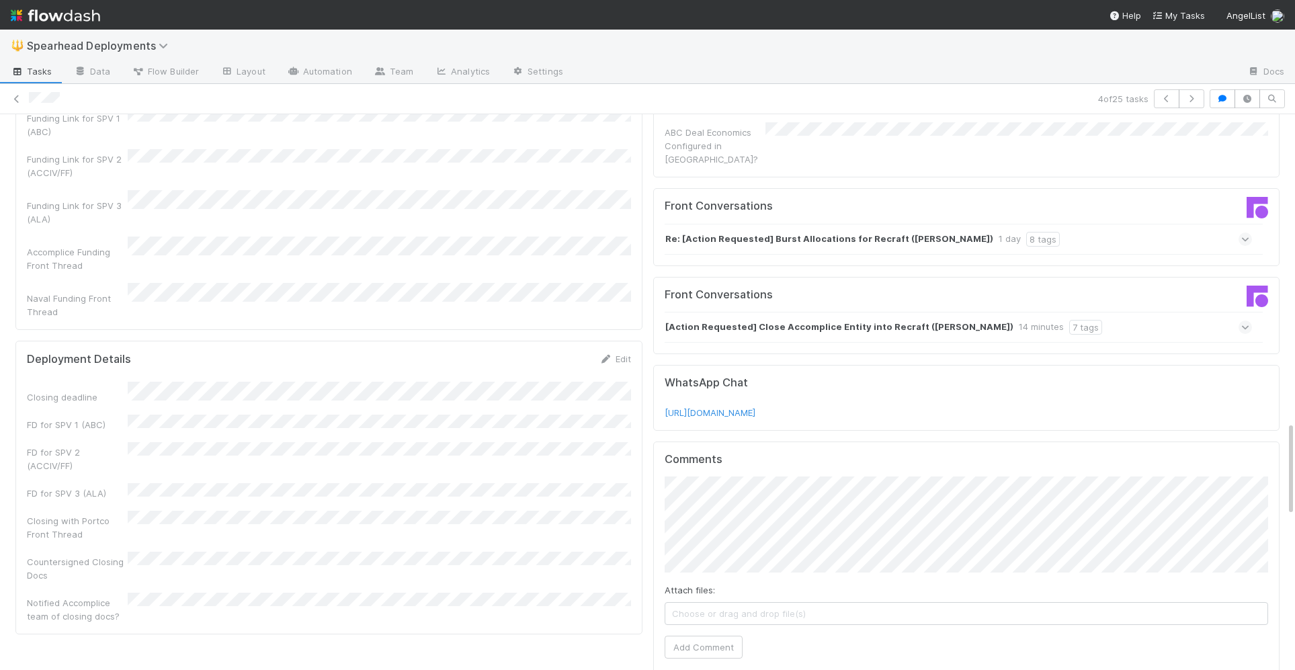
scroll to position [1792, 0]
drag, startPoint x: 53, startPoint y: 271, endPoint x: 92, endPoint y: 282, distance: 40.6
click at [92, 516] on div "Closing with Portco Front Thread" at bounding box center [77, 529] width 101 height 27
click at [100, 384] on div "Closing deadline FD for SPV 1 (ABC) FD for SPV 2 (ACCIV/FF) FD for SPV 3 (ALA) …" at bounding box center [329, 504] width 604 height 241
click at [630, 354] on button "Cancel" at bounding box center [607, 365] width 47 height 23
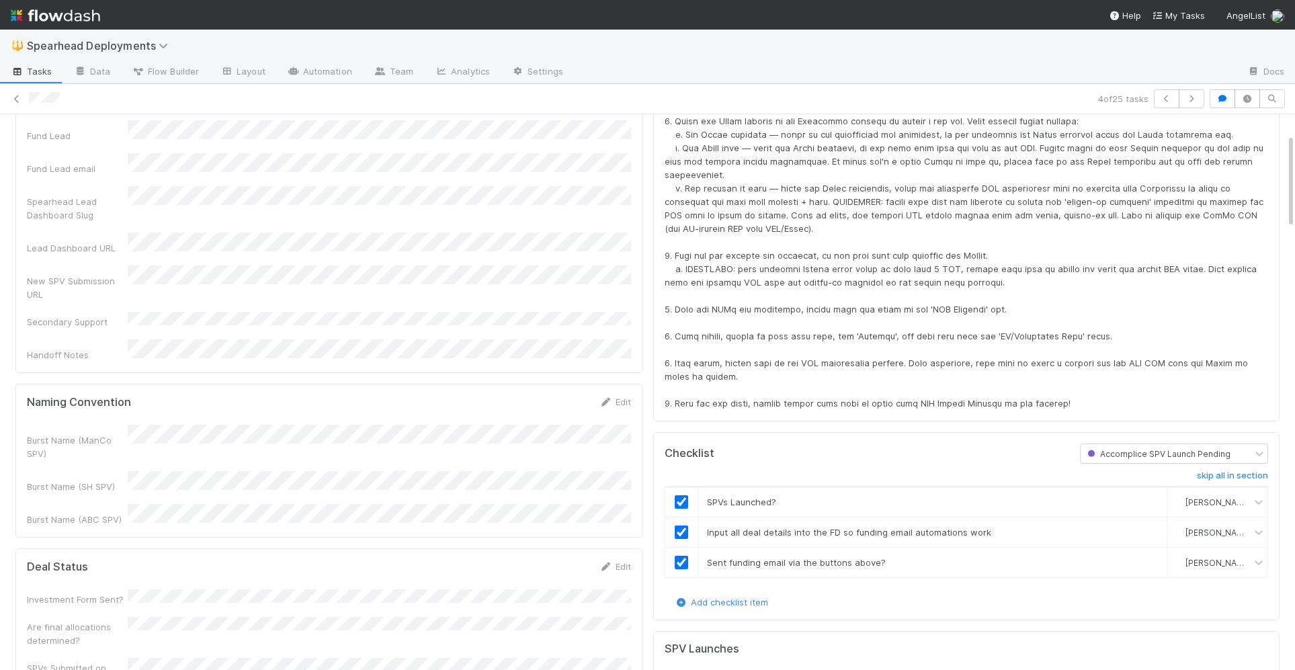
scroll to position [0, 0]
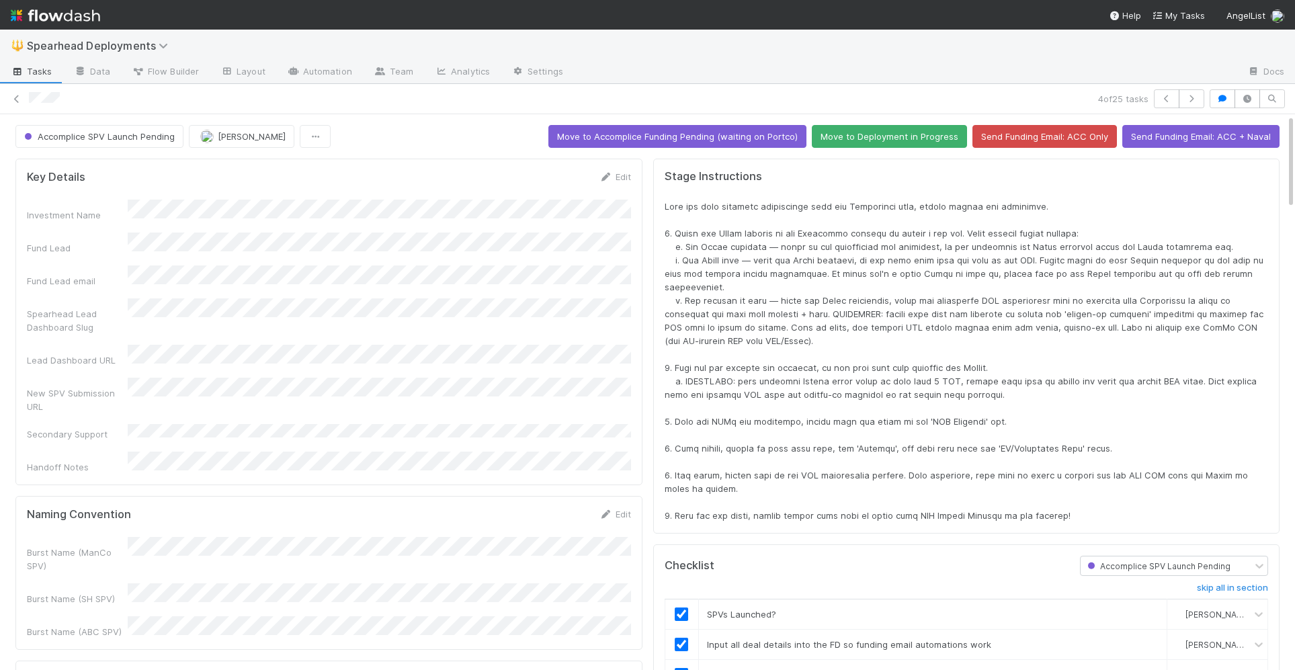
click at [1265, 300] on span at bounding box center [966, 361] width 602 height 320
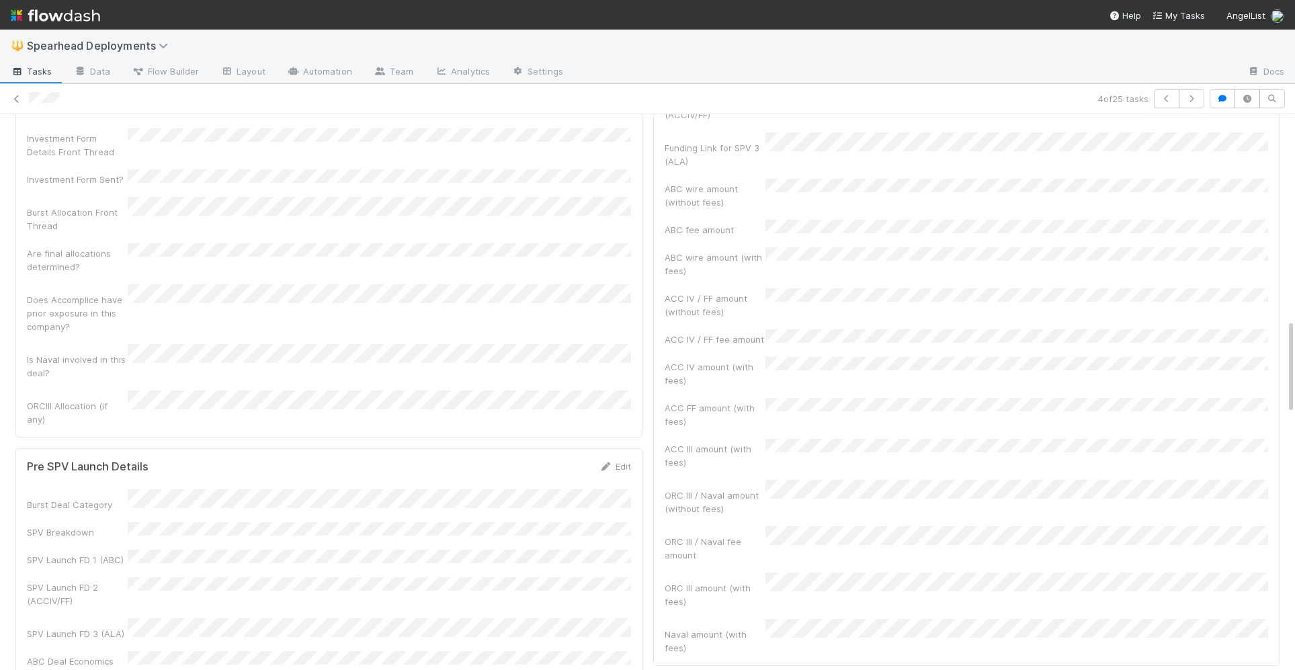
scroll to position [1161, 0]
drag, startPoint x: 703, startPoint y: 449, endPoint x: 665, endPoint y: 438, distance: 40.0
click at [665, 544] on div "ORC III / Naval fee amount" at bounding box center [715, 557] width 101 height 27
click at [704, 544] on div "ORC III / Naval fee amount" at bounding box center [715, 557] width 101 height 27
drag, startPoint x: 704, startPoint y: 450, endPoint x: 663, endPoint y: 438, distance: 42.9
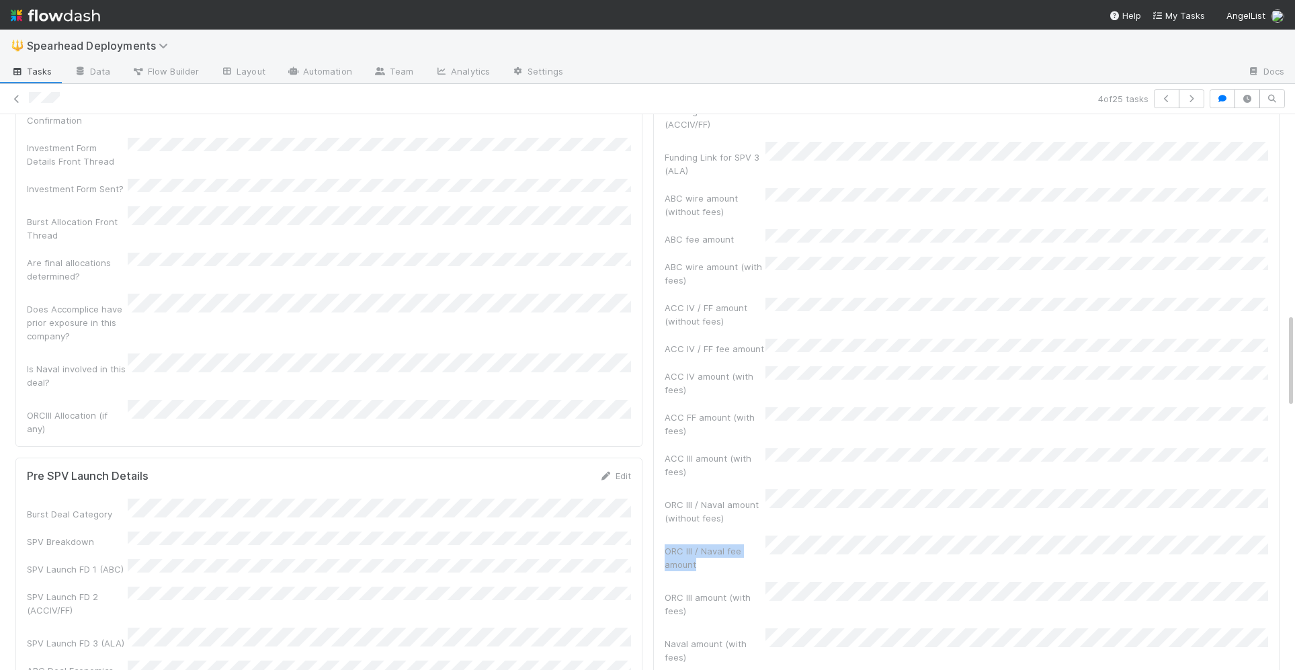
click at [665, 544] on div "ORC III / Naval fee amount" at bounding box center [715, 557] width 101 height 27
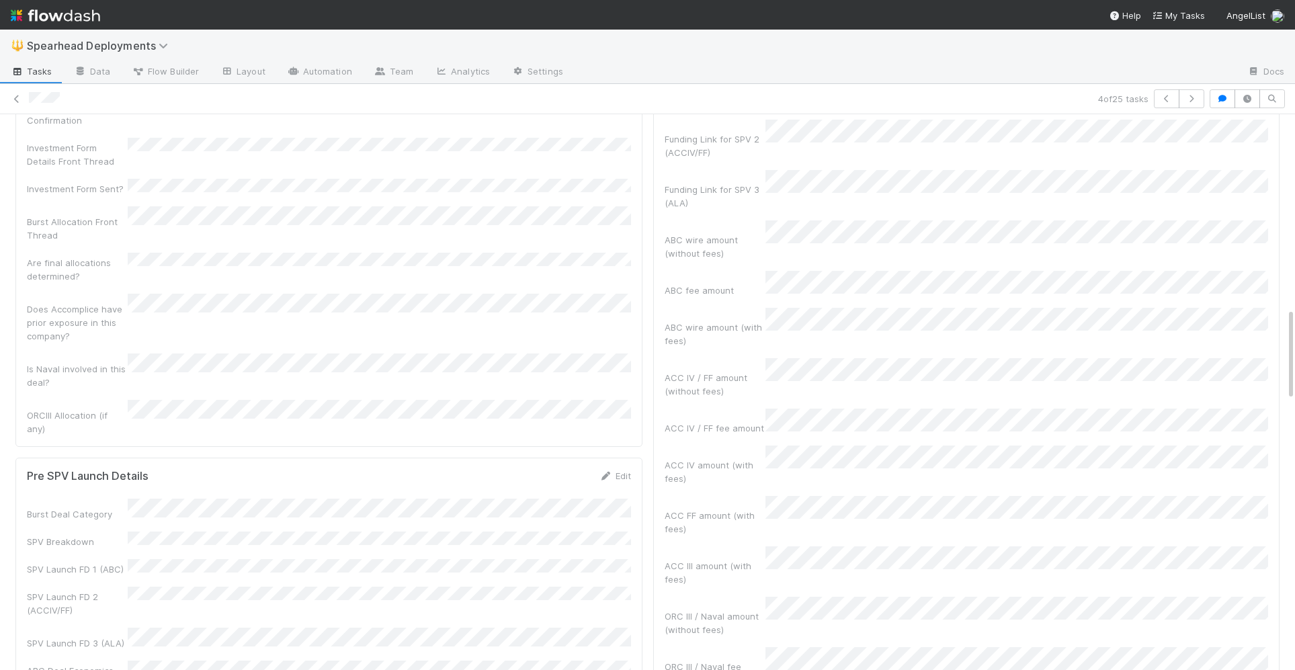
click at [727, 660] on div "ORC III / Naval fee amount" at bounding box center [715, 673] width 101 height 27
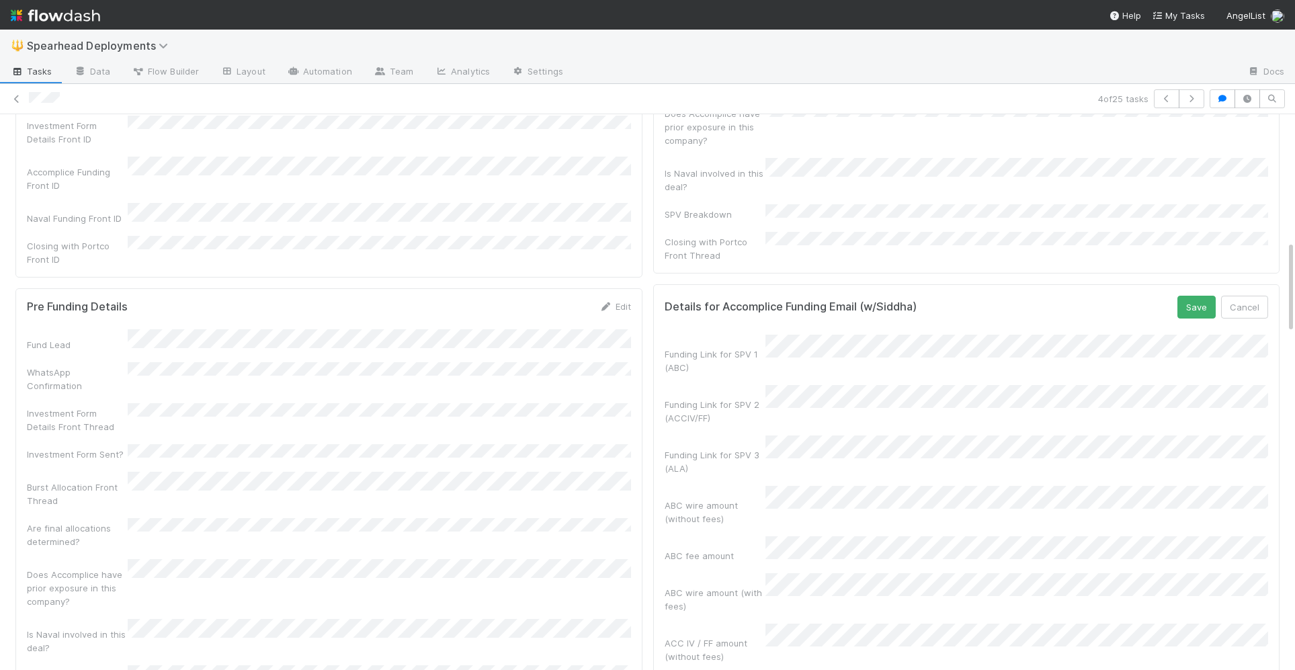
scroll to position [671, 0]
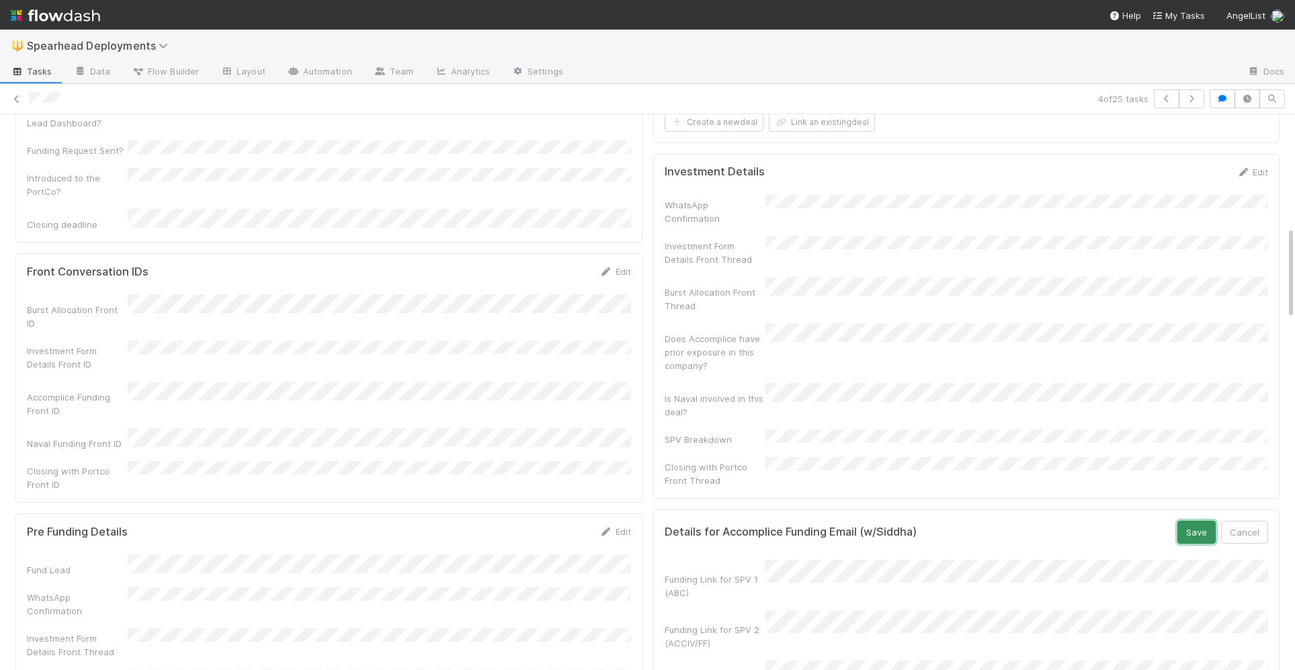
click at [1206, 521] on button "Save" at bounding box center [1197, 532] width 38 height 23
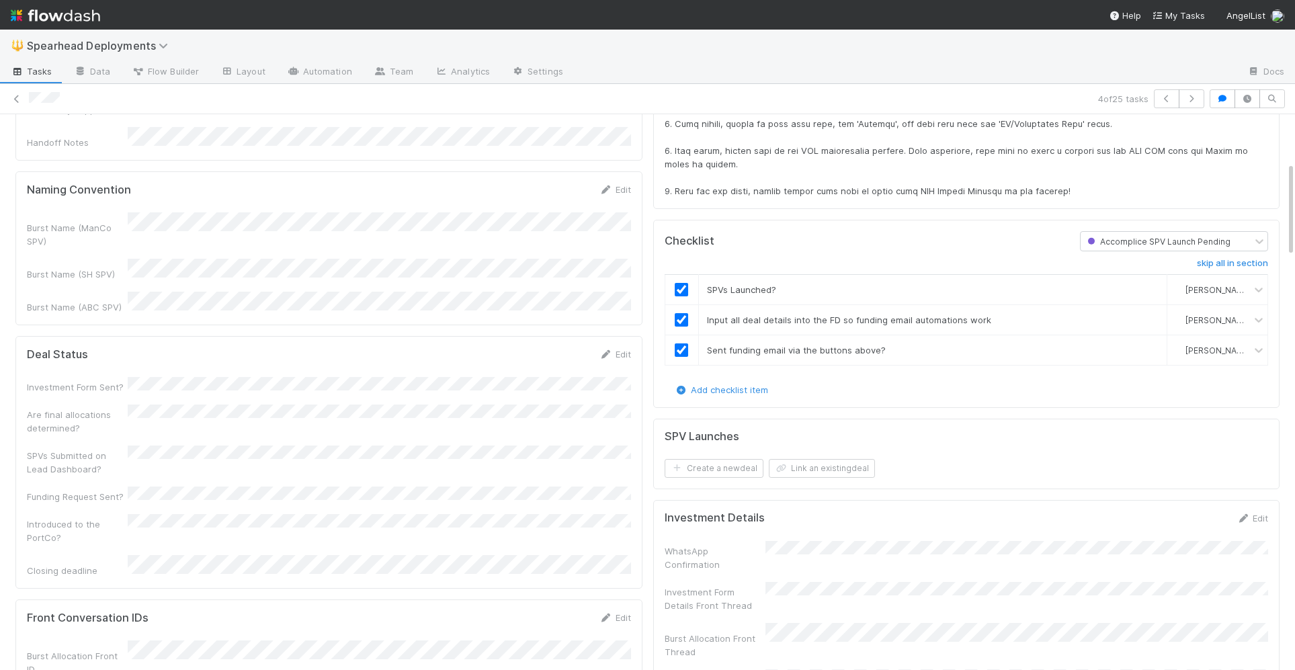
scroll to position [278, 0]
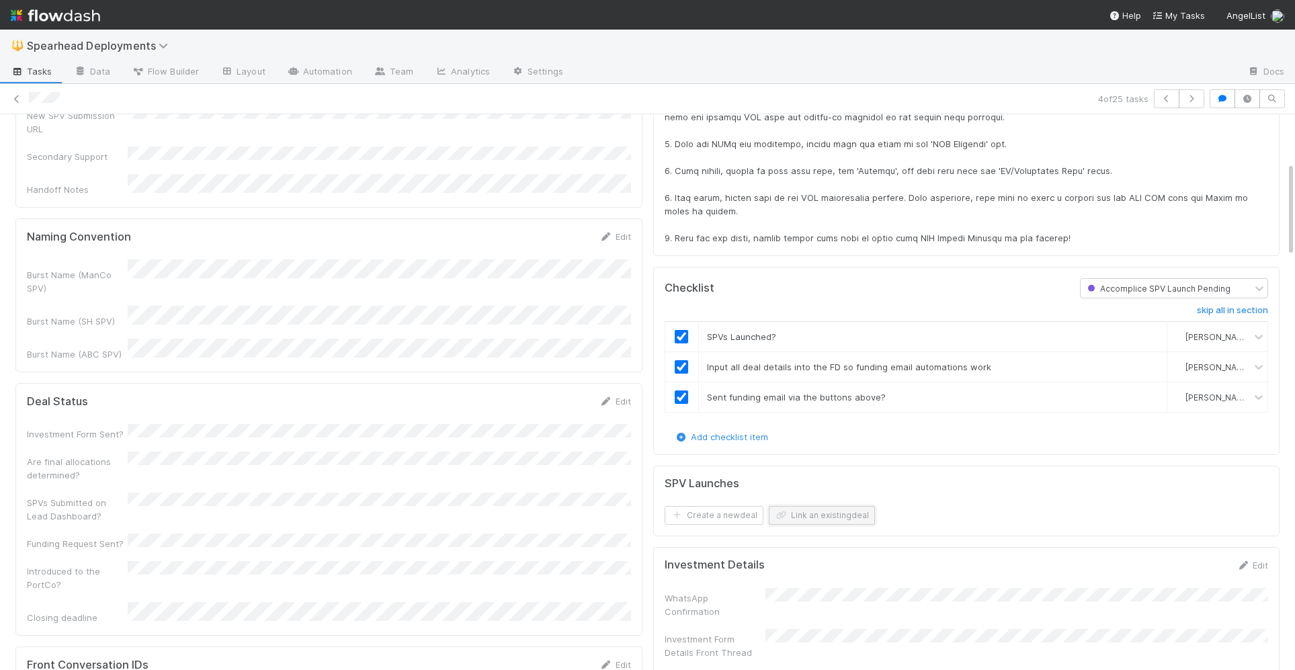
click at [799, 506] on button "Link an existing deal" at bounding box center [822, 515] width 106 height 19
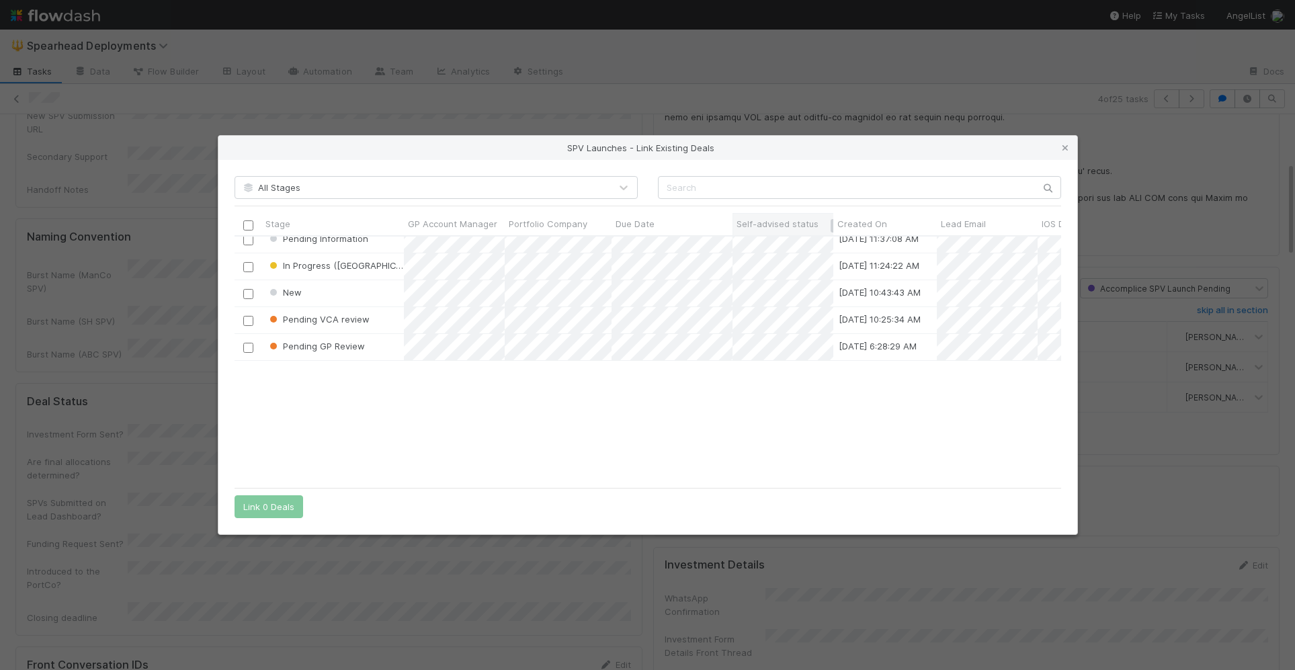
scroll to position [0, 0]
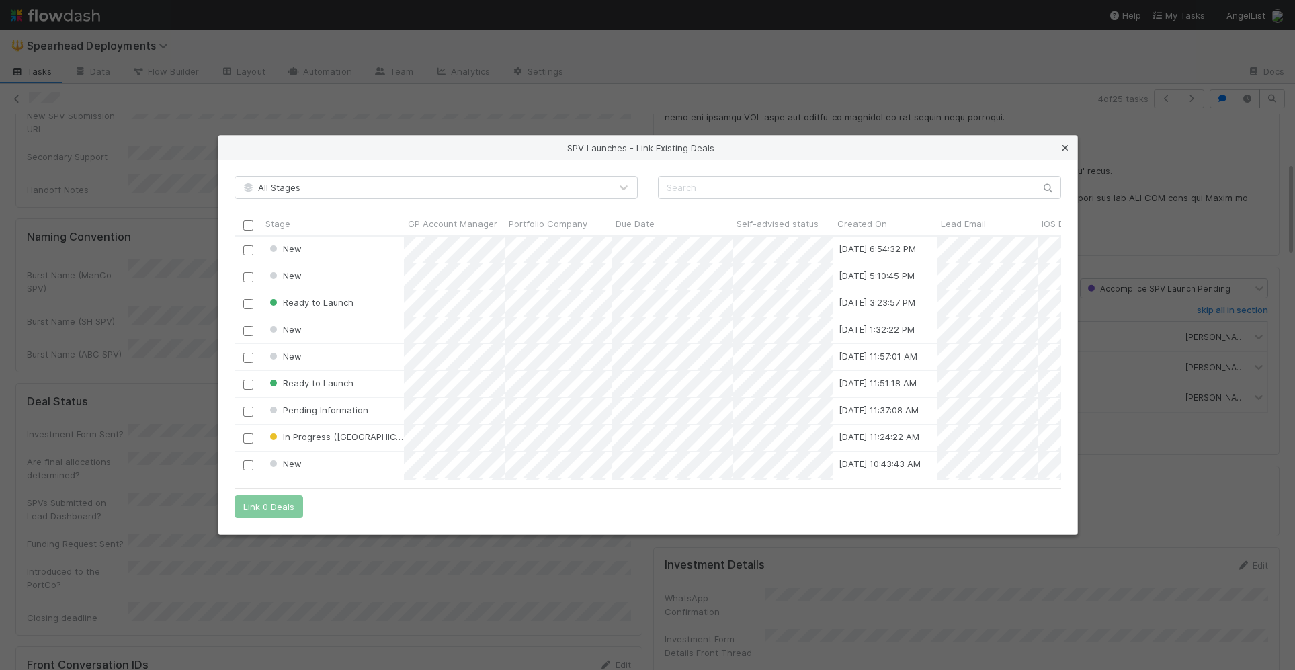
click at [1067, 151] on icon at bounding box center [1065, 148] width 13 height 9
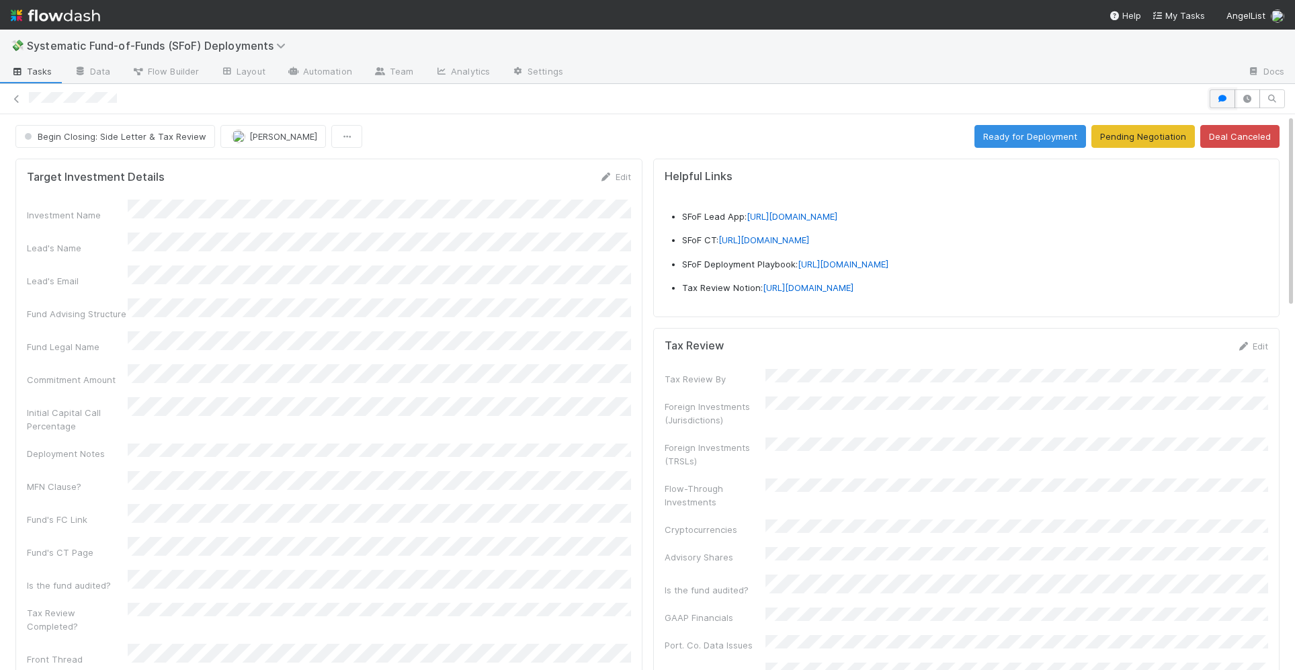
click at [1223, 99] on icon "button" at bounding box center [1222, 99] width 13 height 8
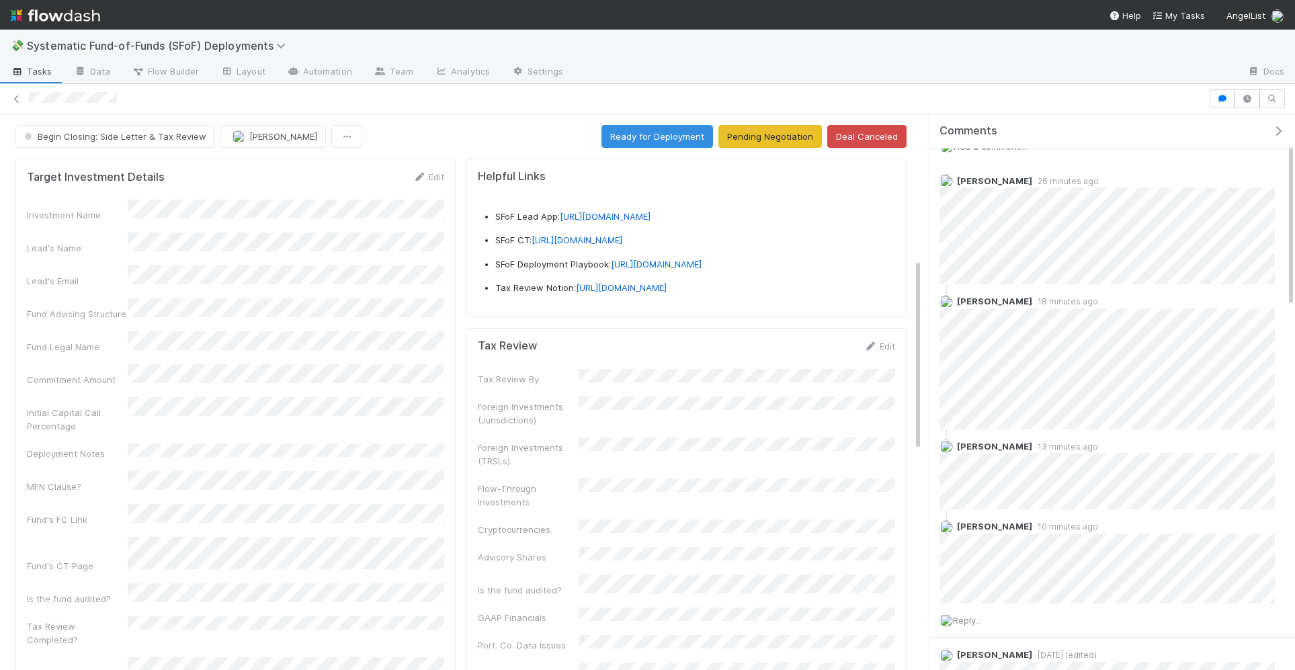
scroll to position [1054, 0]
